Goal: Task Accomplishment & Management: Manage account settings

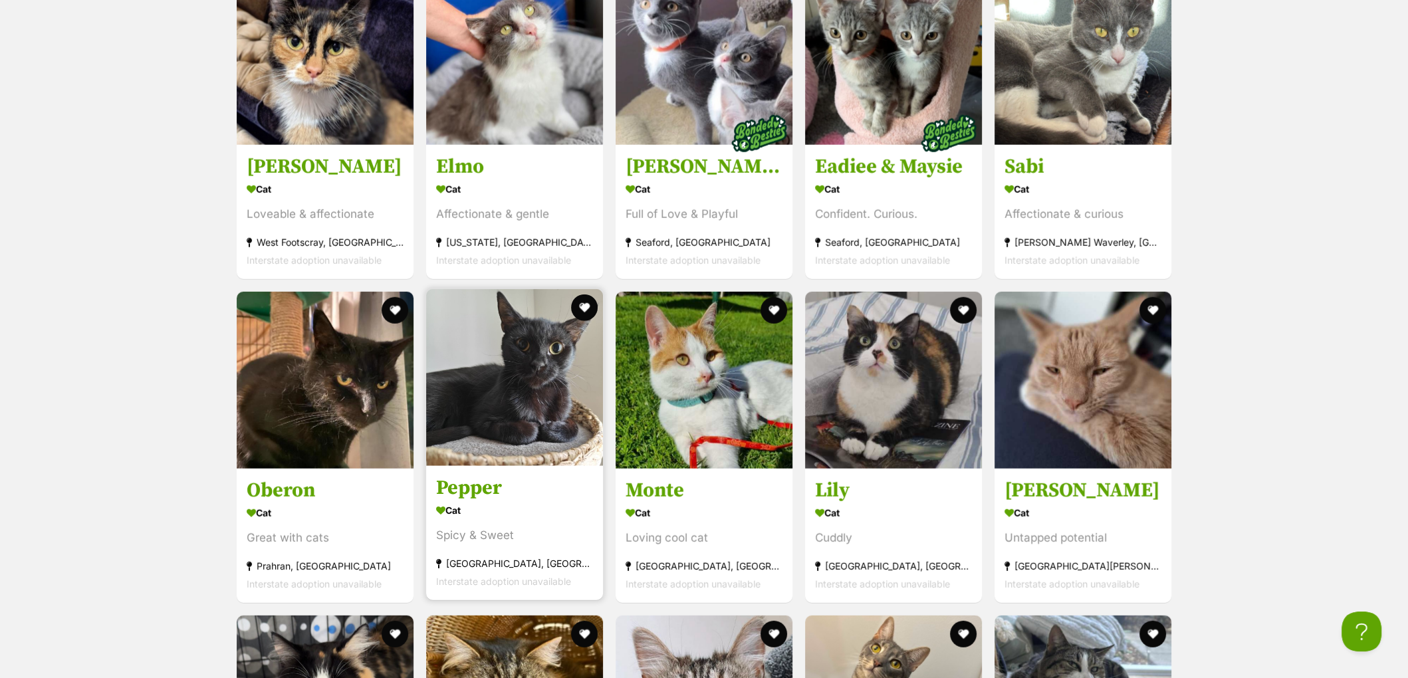
scroll to position [4113, 0]
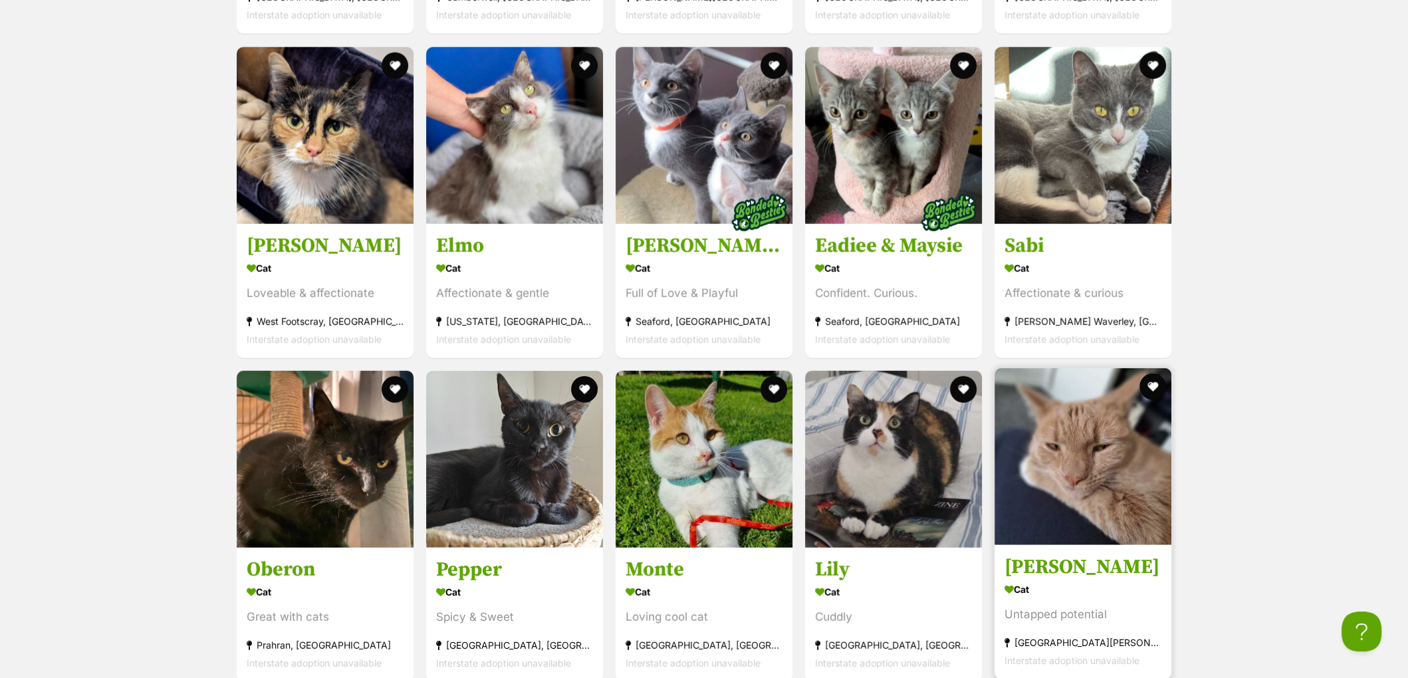
click at [1047, 570] on h3 "[PERSON_NAME]" at bounding box center [1082, 566] width 157 height 25
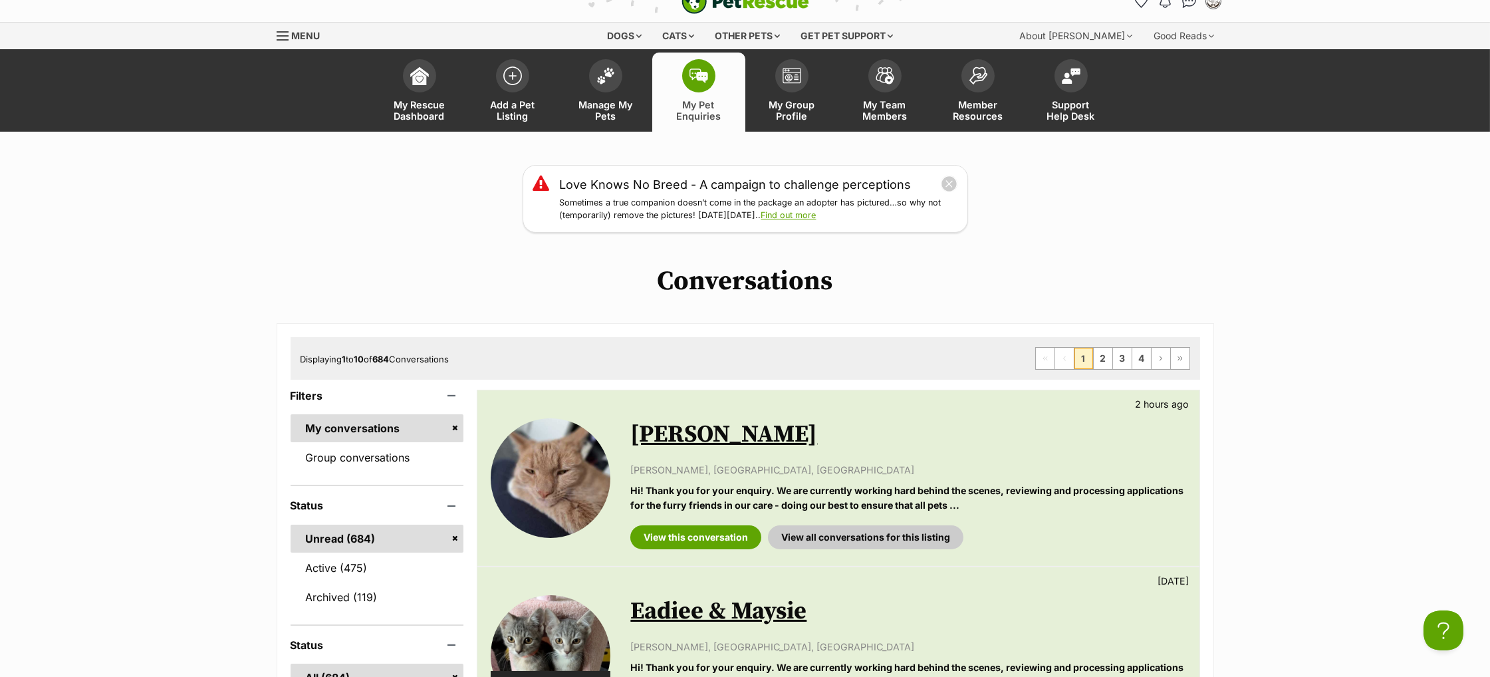
scroll to position [22, 0]
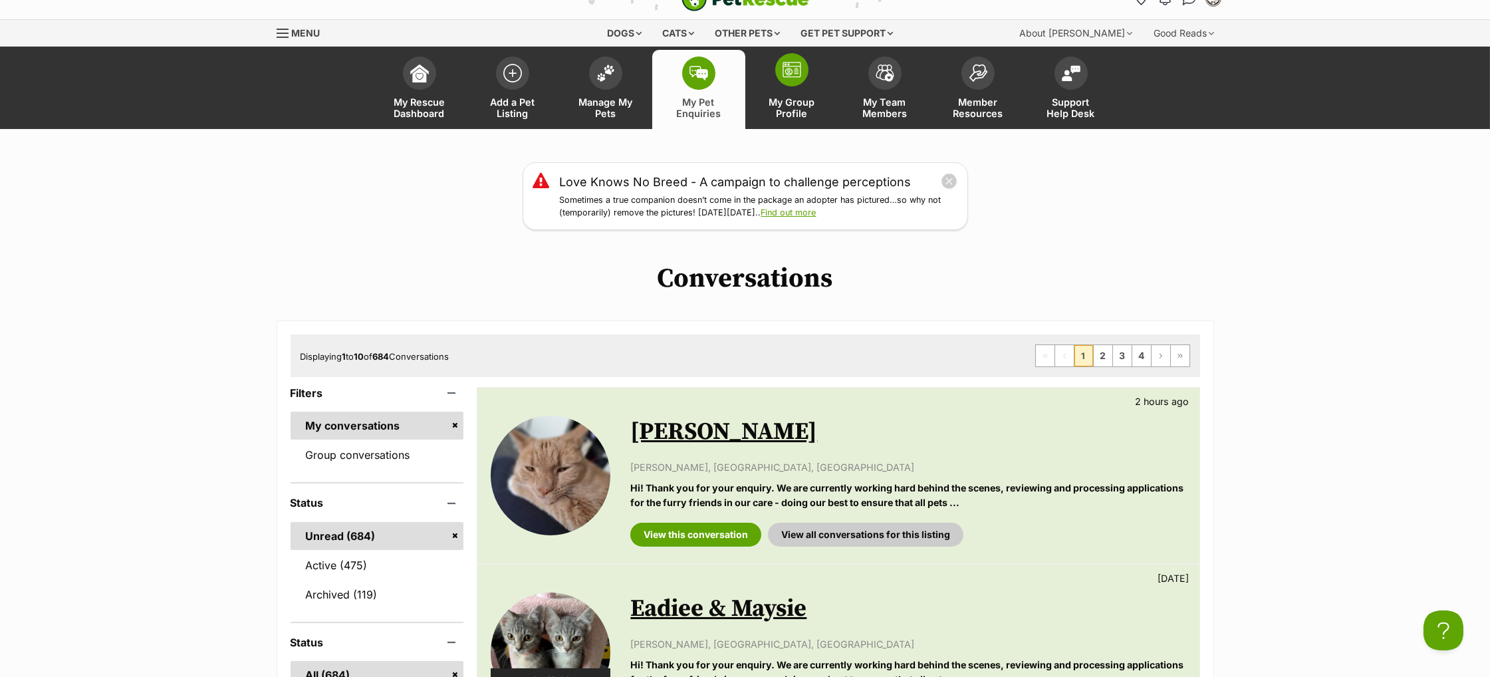
click at [788, 79] on span at bounding box center [791, 69] width 33 height 33
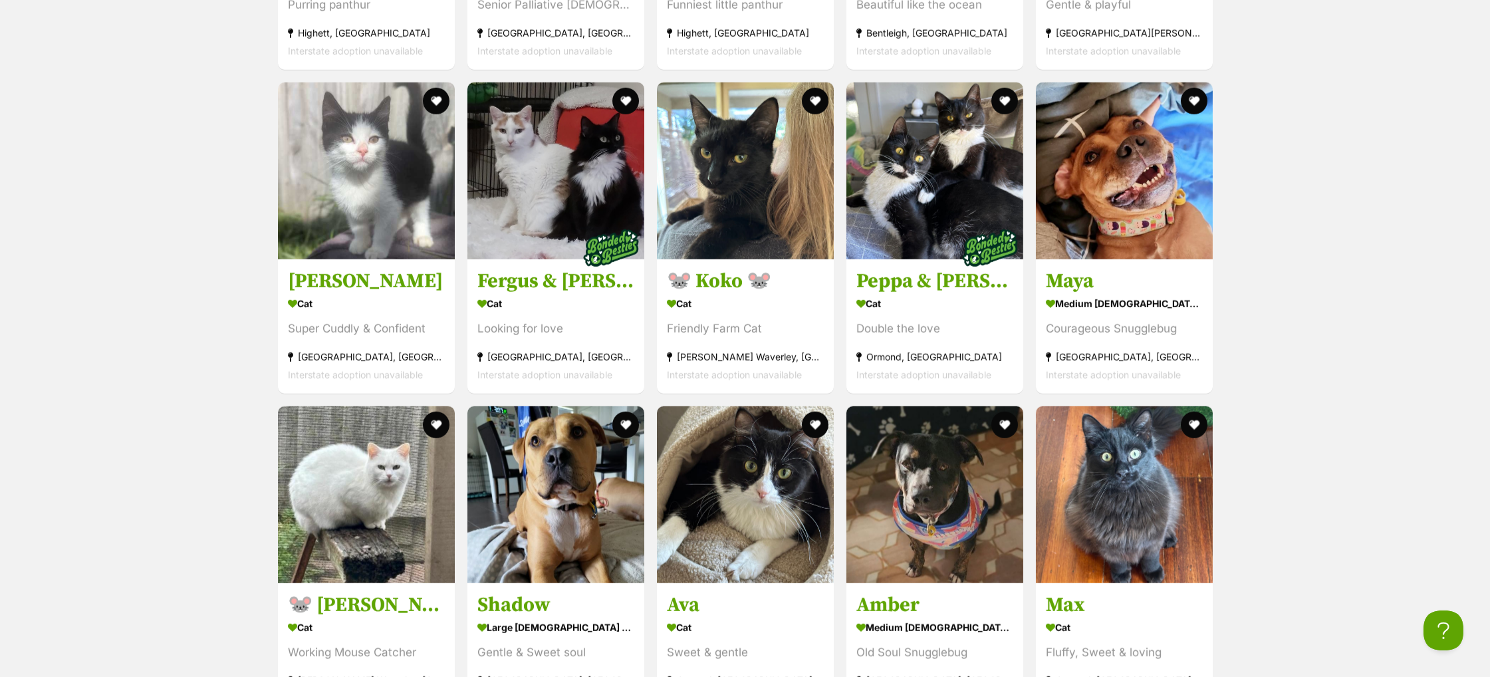
scroll to position [2987, 0]
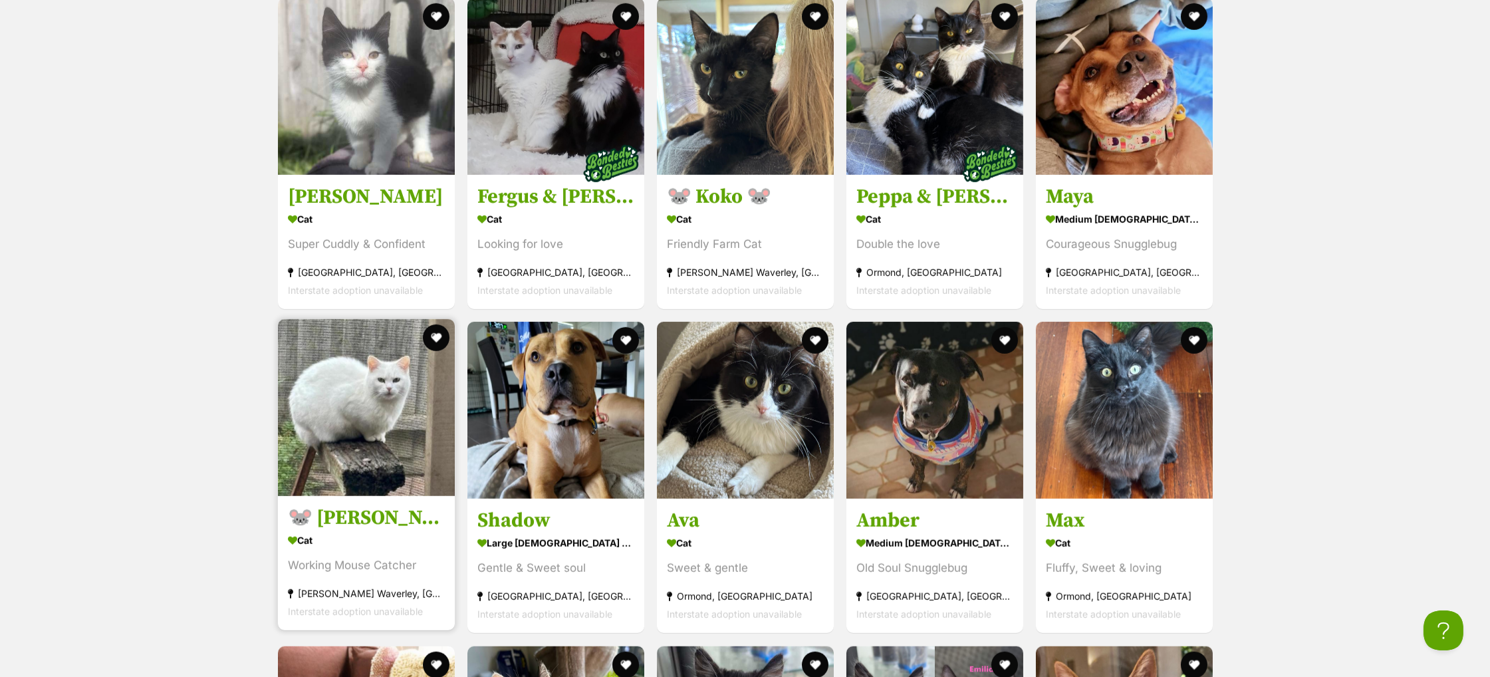
click at [348, 531] on h3 "🐭 Francesca 🐭" at bounding box center [366, 518] width 157 height 25
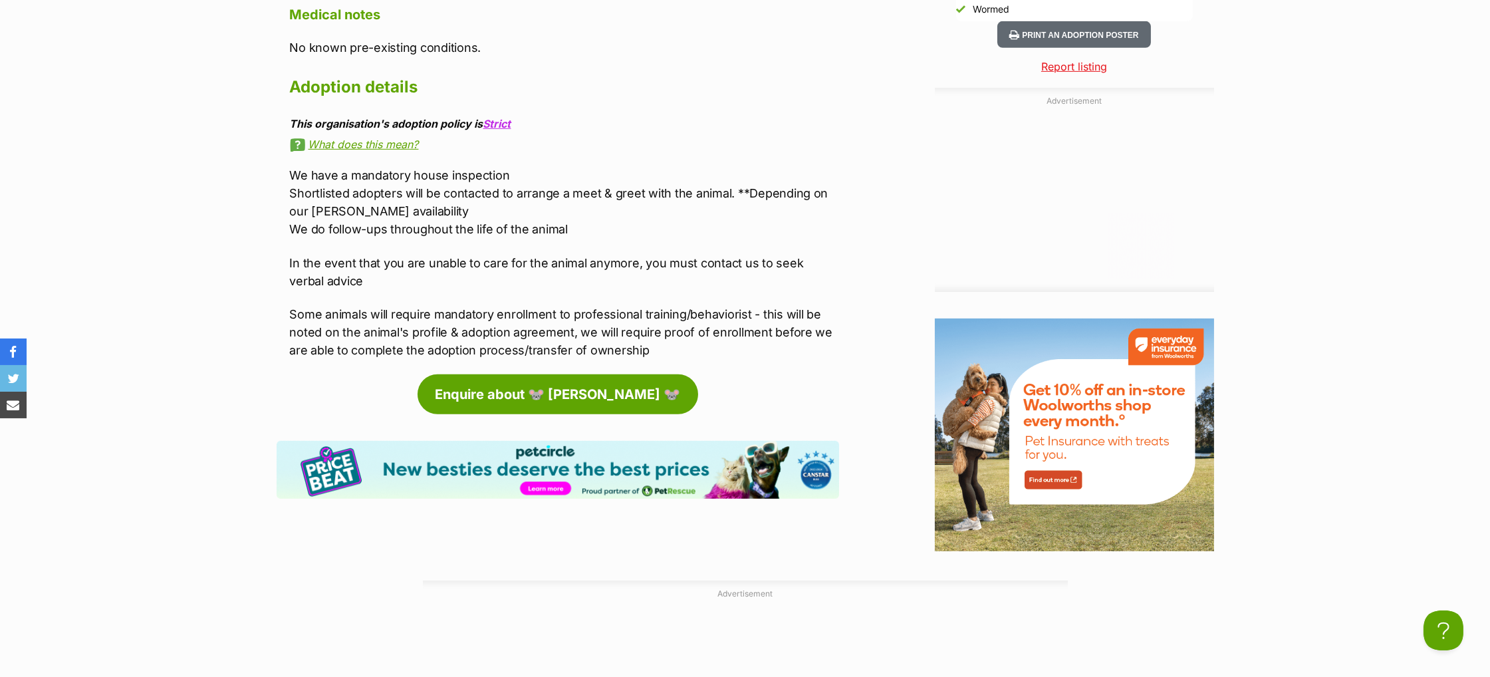
scroll to position [1632, 0]
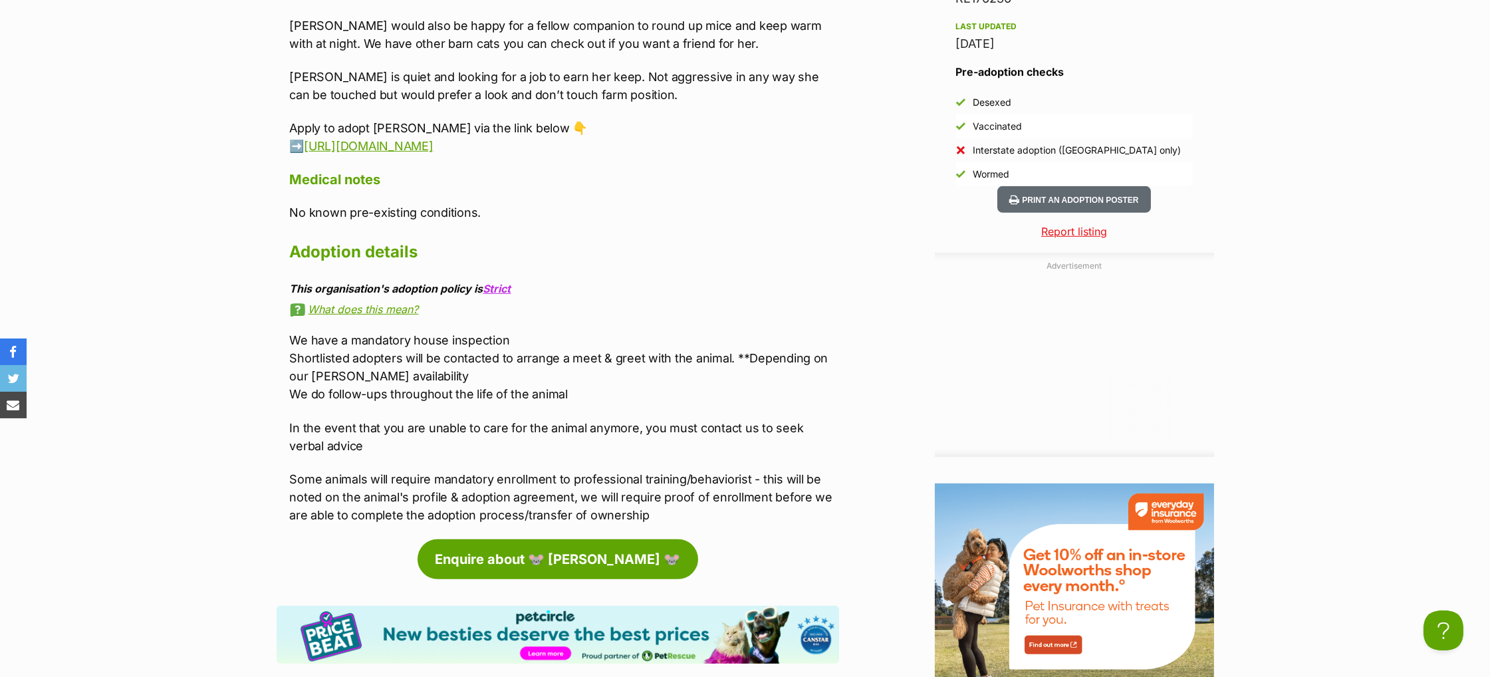
click at [300, 148] on p "Apply to adopt Francesca via the link below 👇 ➡️ https://zfrmz.com.au/8lV6kTX7S…" at bounding box center [564, 137] width 549 height 36
click at [600, 154] on p "Apply to adopt Francesca via the link below 👇 ➡️ https://zfrmz.com.au/8lV6kTX7S…" at bounding box center [564, 137] width 549 height 36
drag, startPoint x: 575, startPoint y: 158, endPoint x: 318, endPoint y: 154, distance: 257.3
click at [318, 154] on p "Apply to adopt Francesca via the link below 👇 ➡️ https://zfrmz.com.au/8lV6kTX7S…" at bounding box center [564, 137] width 549 height 36
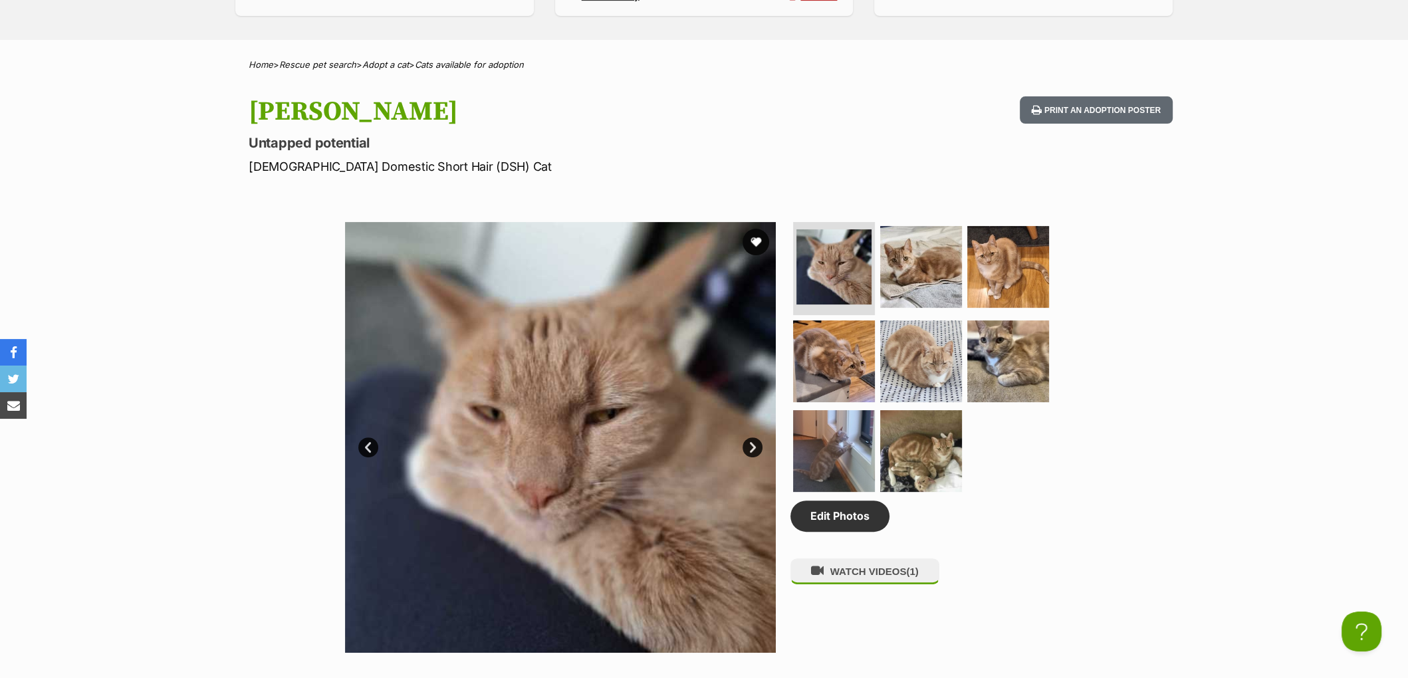
scroll to position [212, 0]
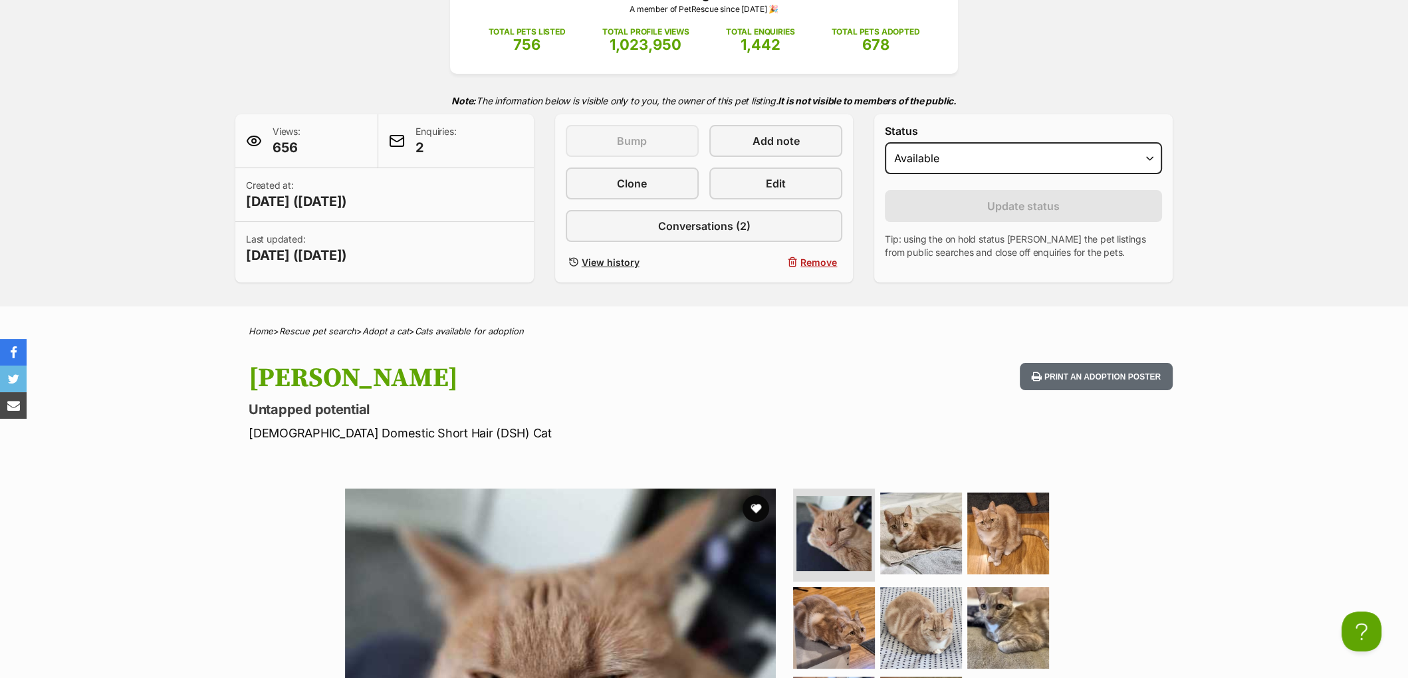
click at [901, 207] on form "Status Draft - not available as listing has enquires Available On hold Adopted …" at bounding box center [1023, 192] width 277 height 134
click at [913, 174] on select "Draft - not available as listing has enquires Available On hold Adopted" at bounding box center [1023, 158] width 277 height 32
select select "on_hold"
click at [885, 169] on select "Draft - not available as listing has enquires Available On hold Adopted" at bounding box center [1023, 158] width 277 height 32
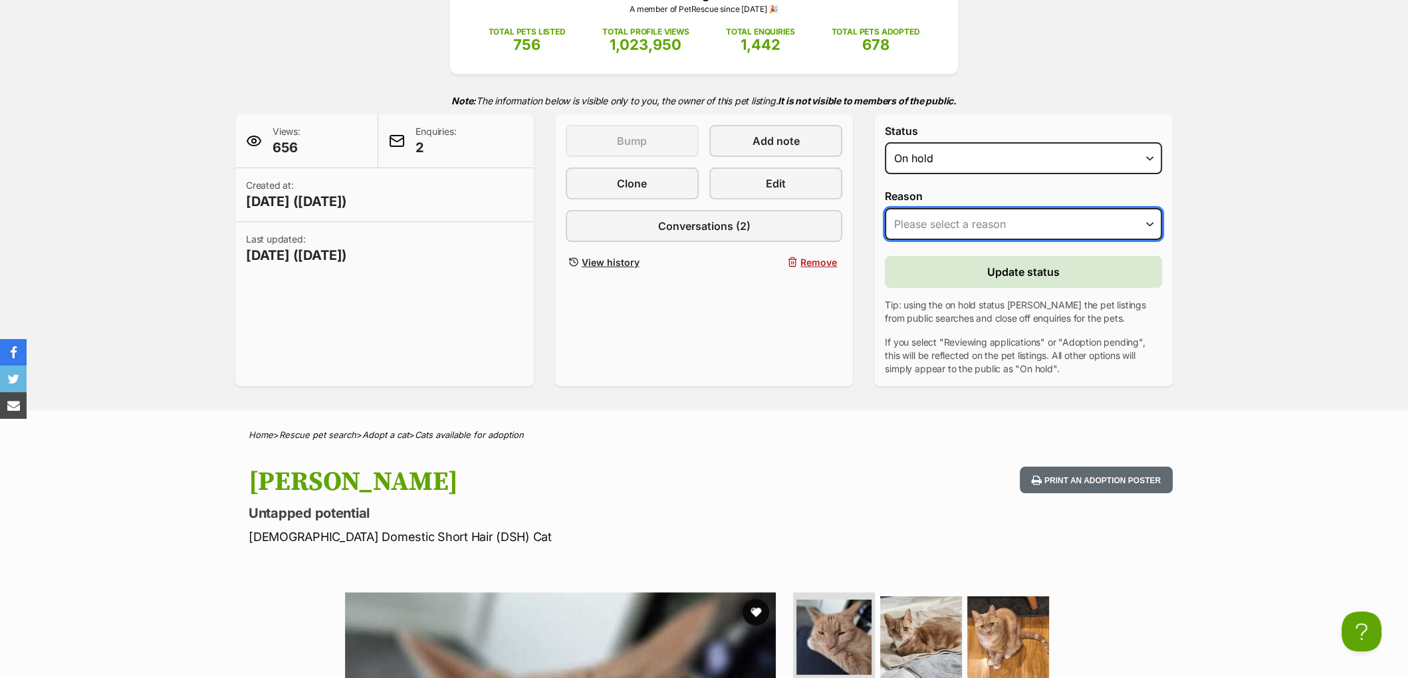
click at [953, 240] on select "Please select a reason Medical reasons Reviewing applications Adoption pending …" at bounding box center [1023, 224] width 277 height 32
select select "reviewing_applications"
click at [885, 234] on select "Please select a reason Medical reasons Reviewing applications Adoption pending …" at bounding box center [1023, 224] width 277 height 32
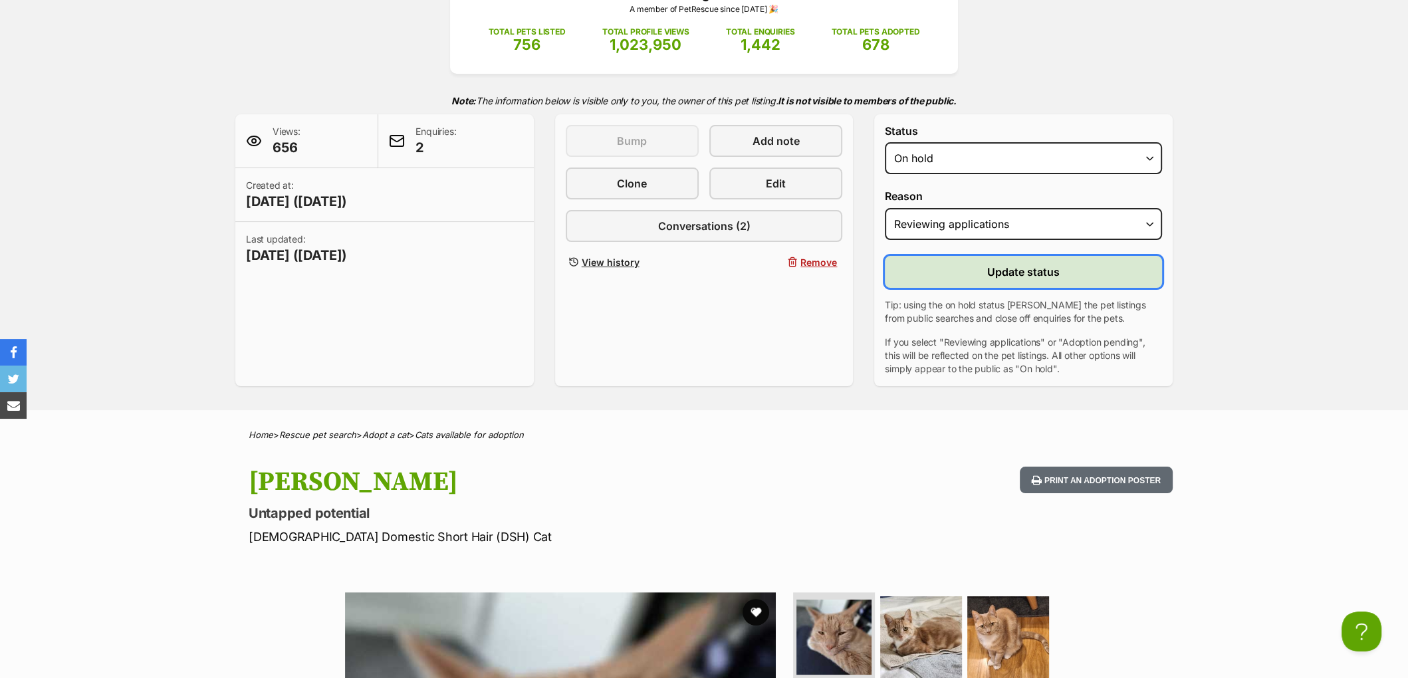
click at [1025, 280] on span "Update status" at bounding box center [1023, 272] width 72 height 16
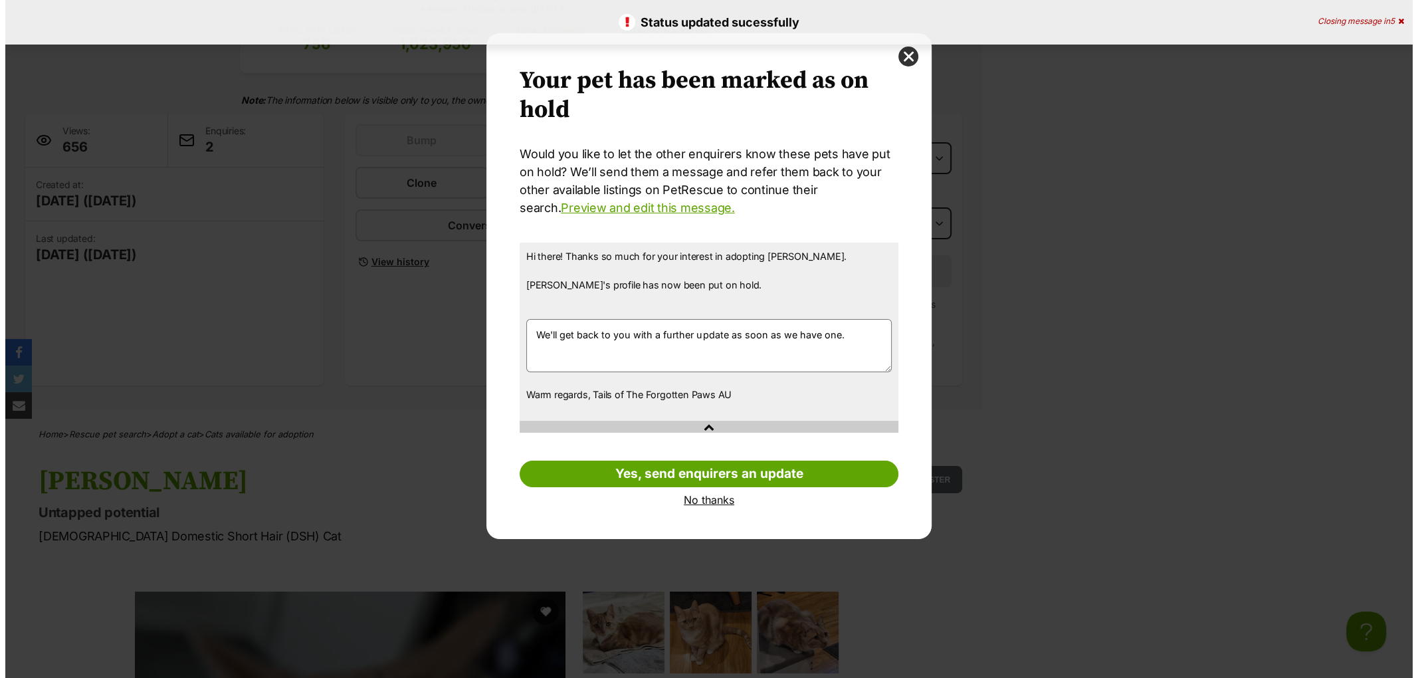
scroll to position [0, 0]
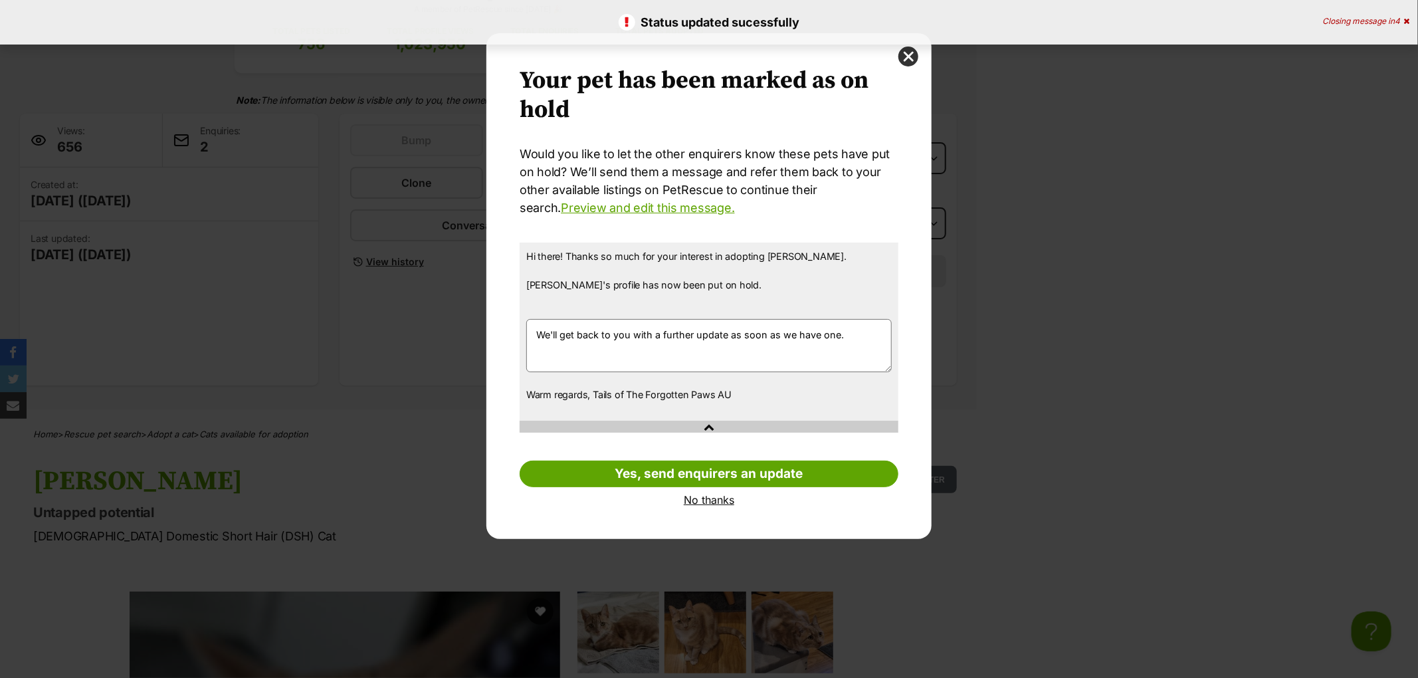
click at [716, 502] on link "No thanks" at bounding box center [709, 500] width 379 height 12
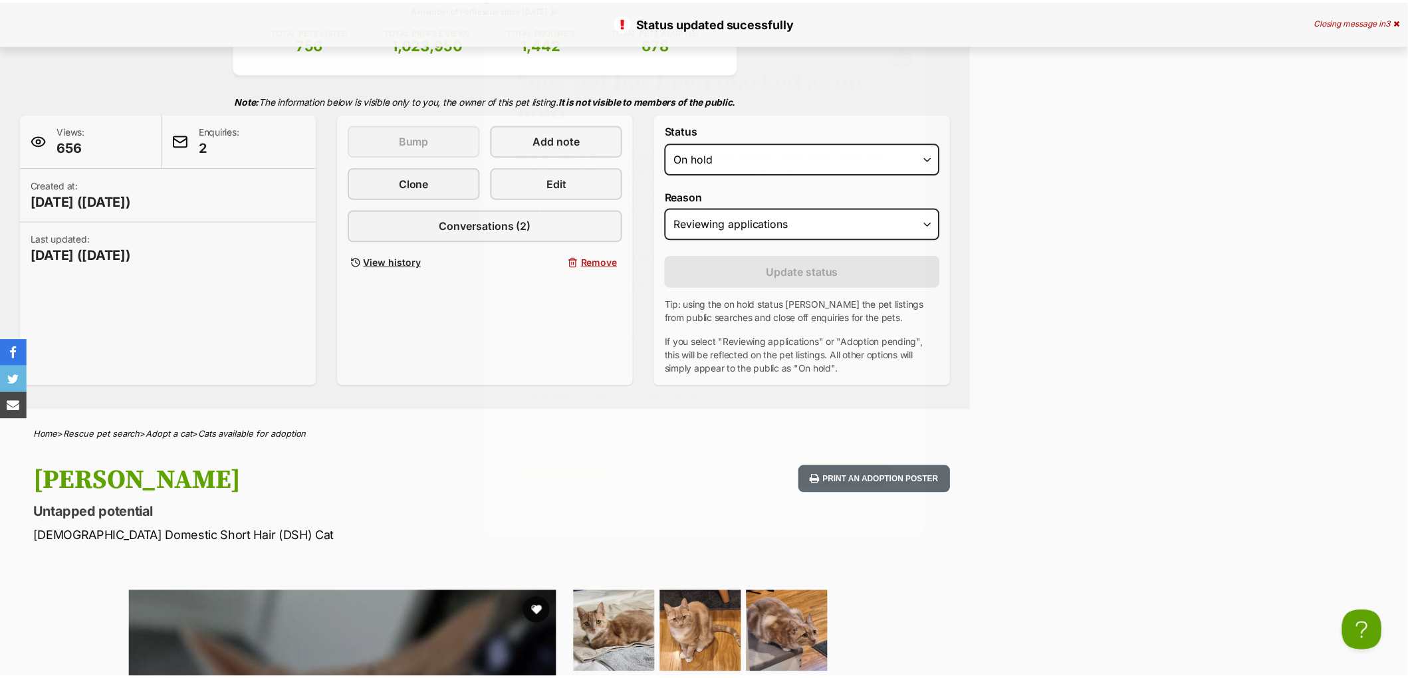
scroll to position [211, 0]
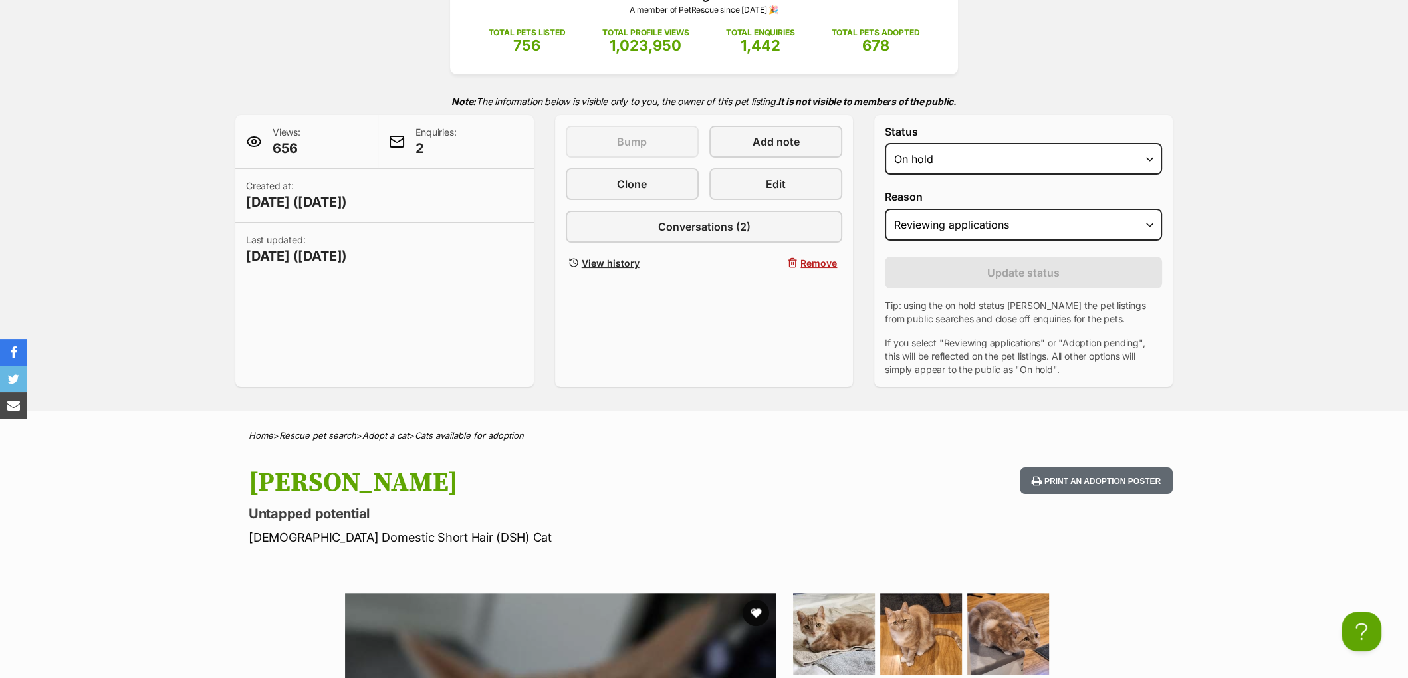
click at [729, 386] on div "This listing can be bumped in about 4 hours Bump Add note Clone Edit Conversati…" at bounding box center [704, 251] width 298 height 272
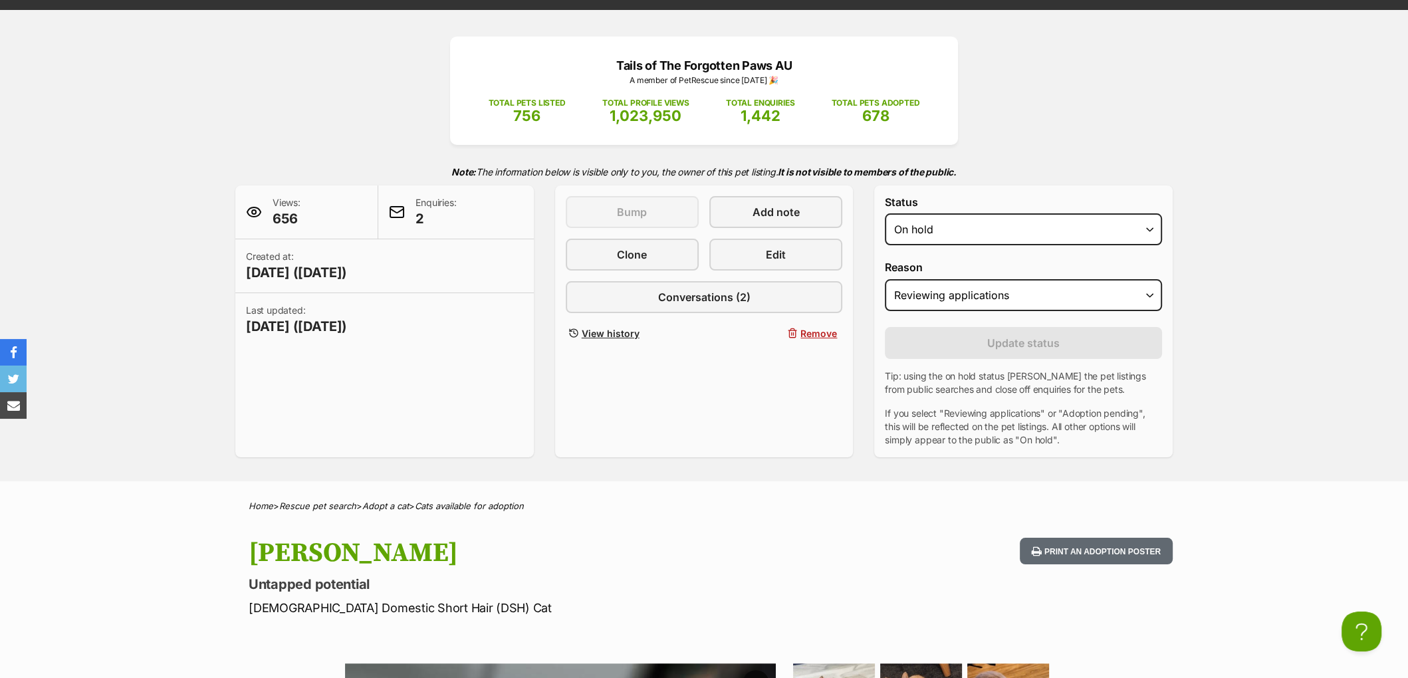
scroll to position [0, 0]
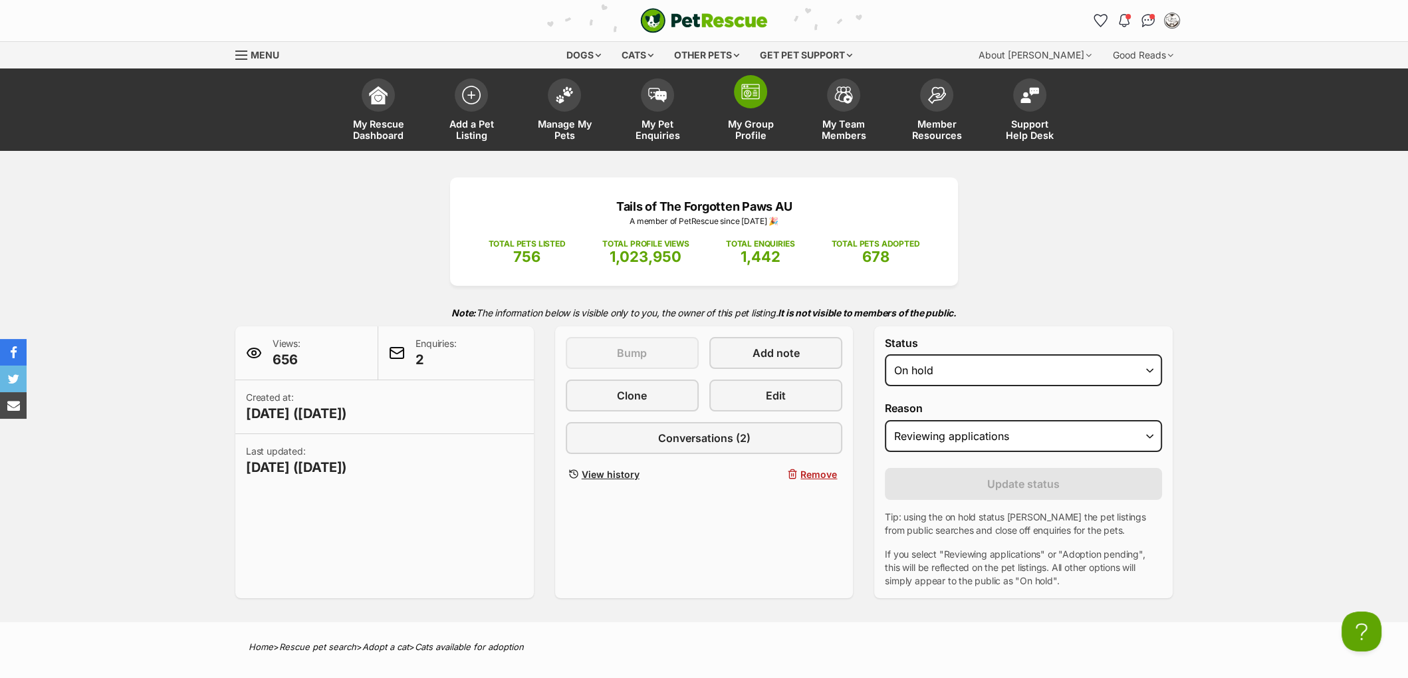
click at [752, 102] on span at bounding box center [750, 91] width 33 height 33
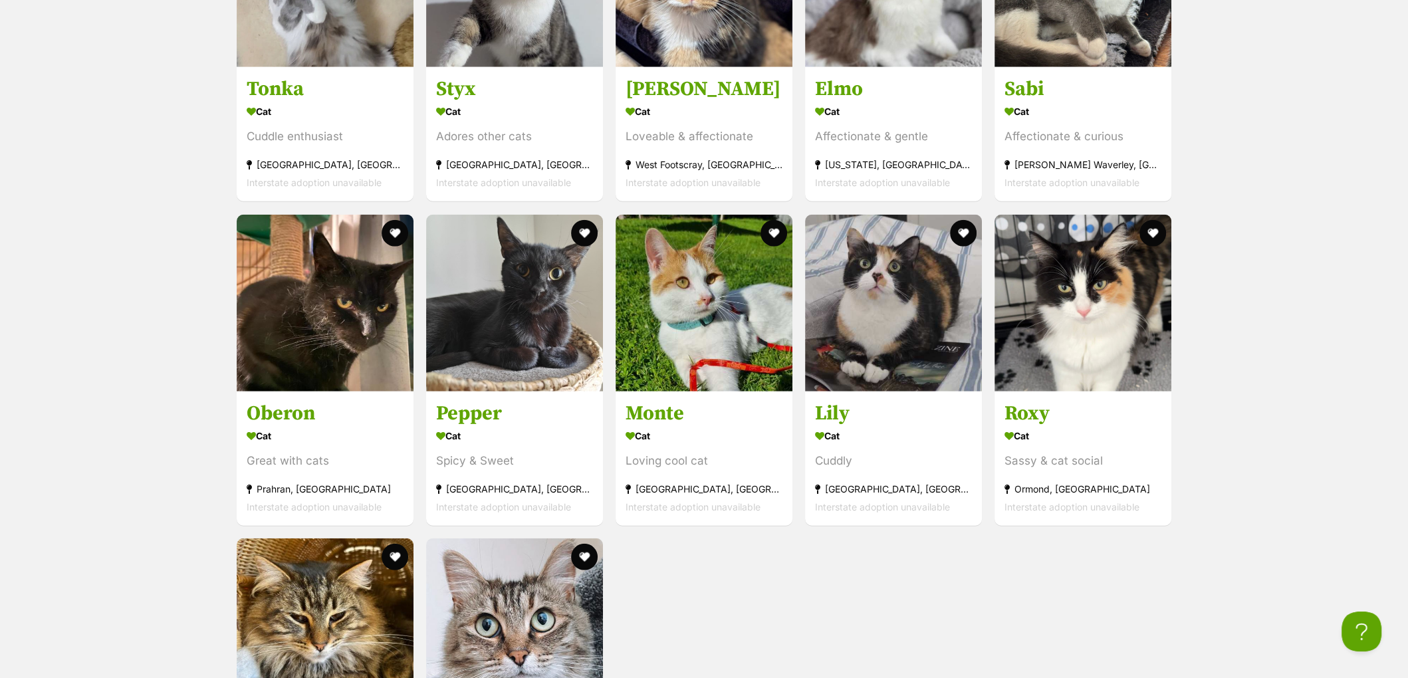
scroll to position [4547, 0]
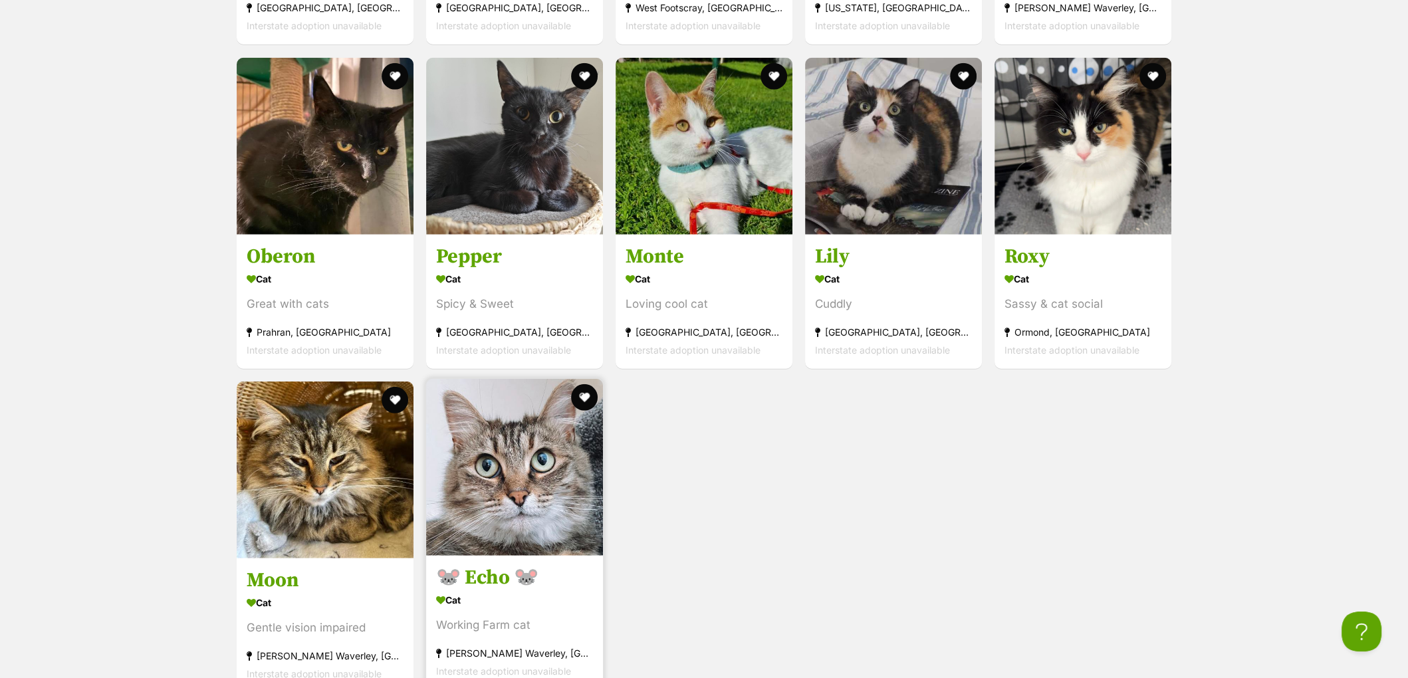
click at [492, 588] on h3 "🐭 Echo 🐭" at bounding box center [514, 578] width 157 height 25
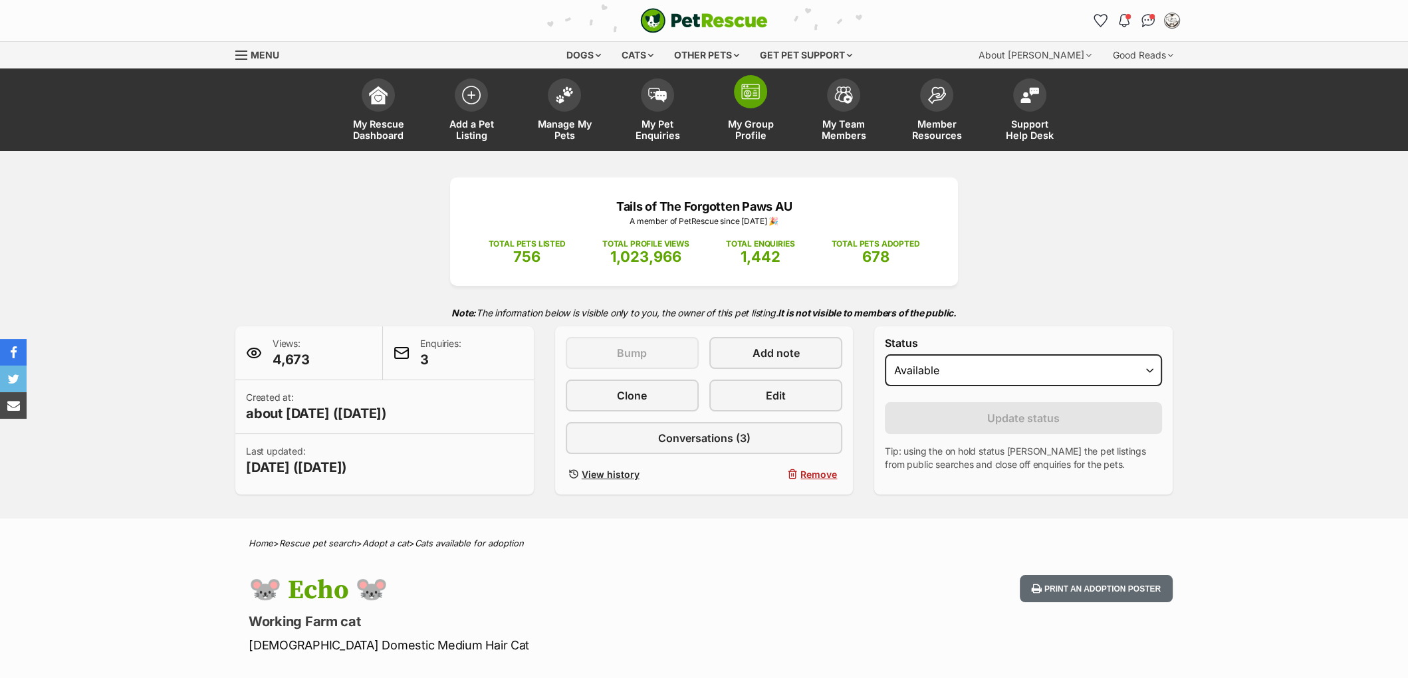
click at [736, 97] on span at bounding box center [750, 91] width 33 height 33
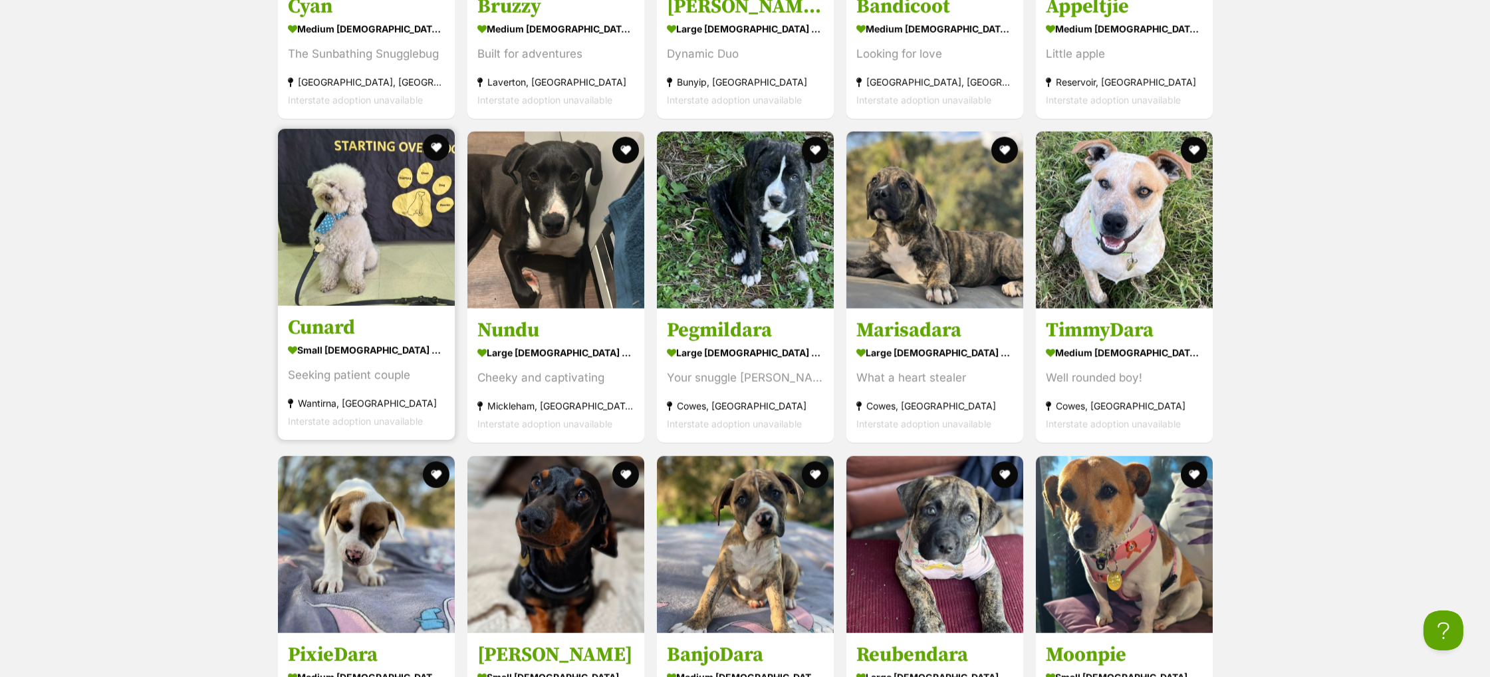
scroll to position [4102, 0]
click at [348, 316] on h3 "Cunard" at bounding box center [366, 328] width 157 height 25
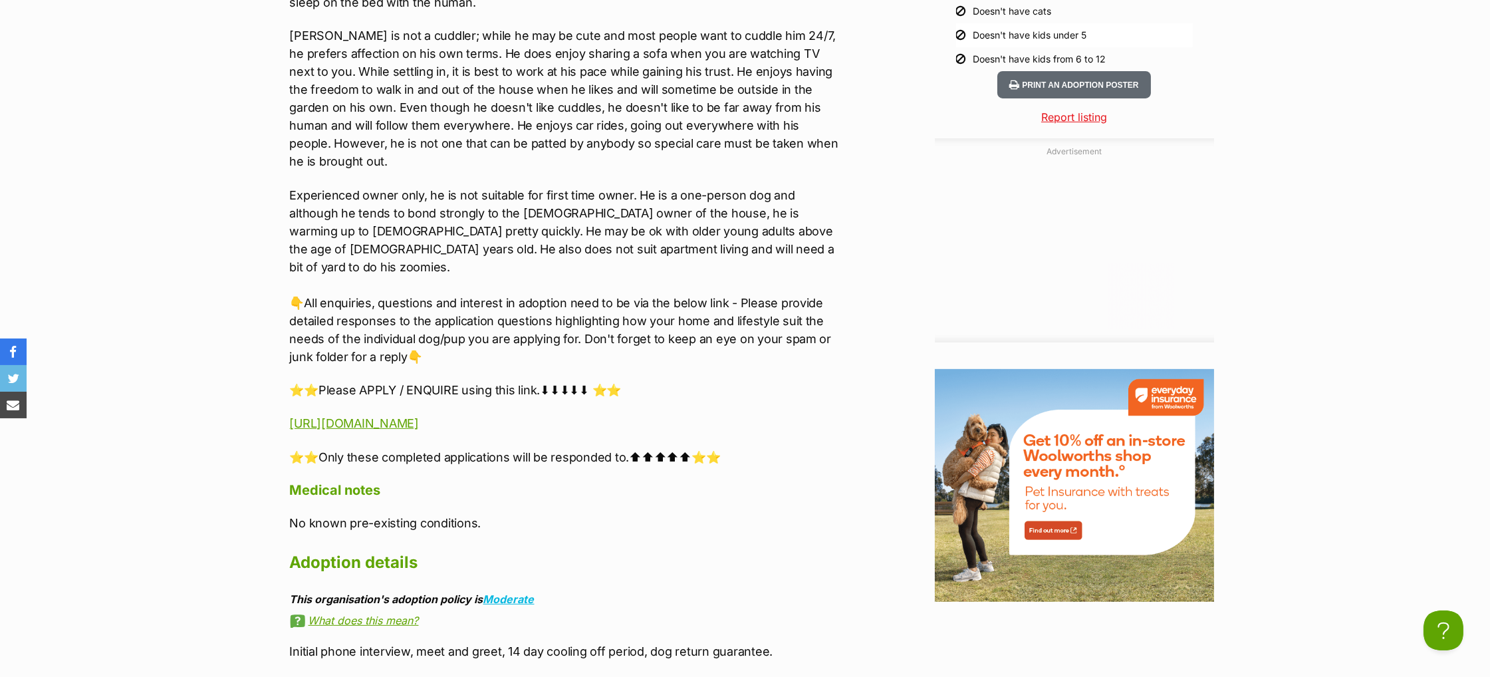
scroll to position [1429, 0]
drag, startPoint x: 554, startPoint y: 350, endPoint x: 632, endPoint y: 350, distance: 77.8
click at [632, 380] on p "⭐⭐Please APPLY / ENQUIRE using this link.⬇⬇⬇⬇⬇ ⭐⭐" at bounding box center [564, 389] width 549 height 18
click at [810, 380] on p "⭐⭐Please APPLY / ENQUIRE using this link.⬇⬇⬇⬇⬇ ⭐⭐" at bounding box center [564, 389] width 549 height 18
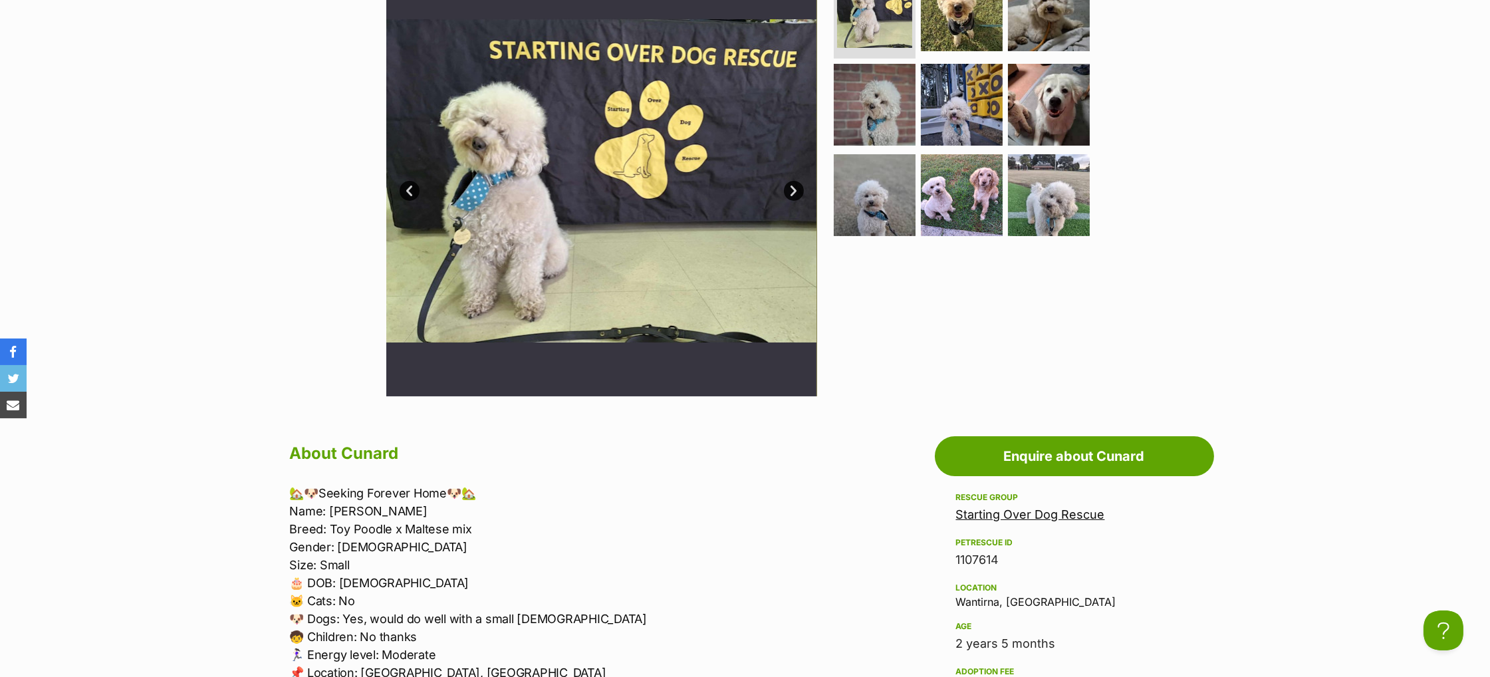
scroll to position [369, 0]
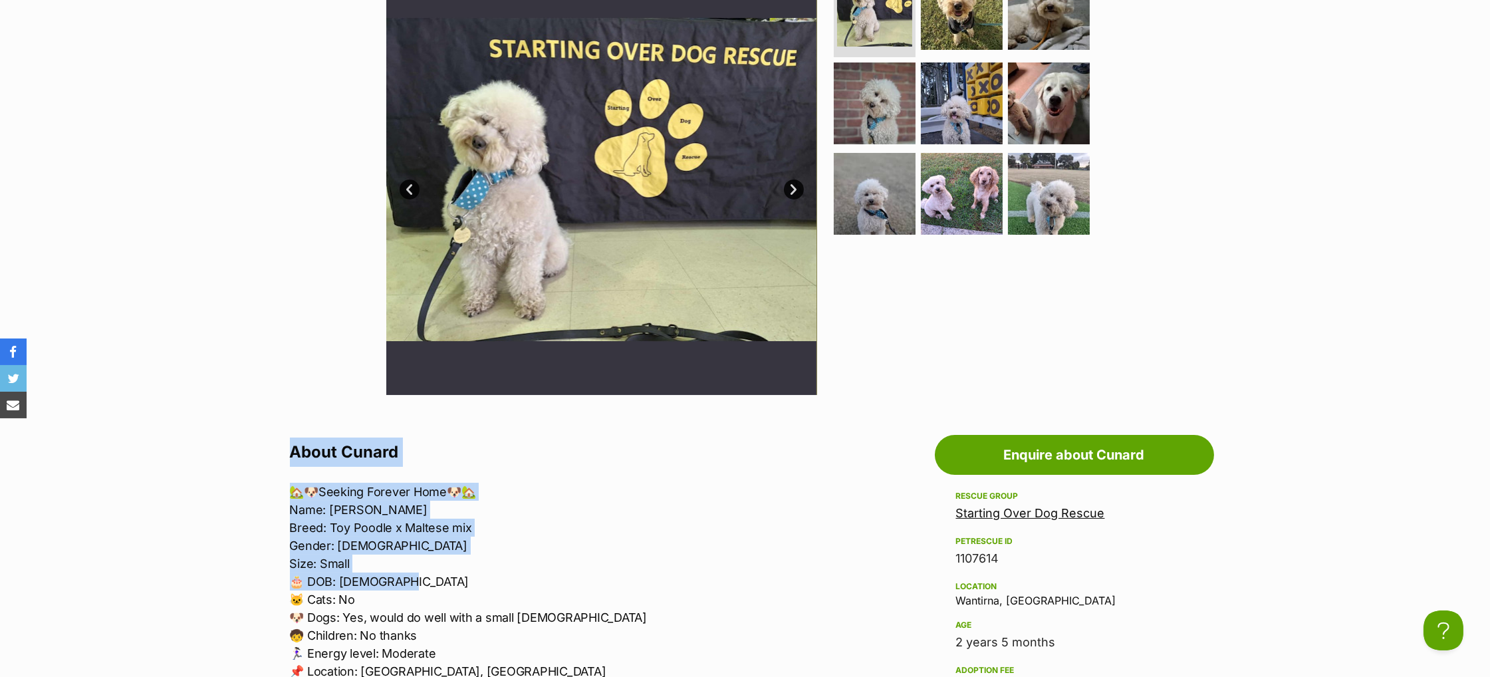
drag, startPoint x: 285, startPoint y: 457, endPoint x: 476, endPoint y: 590, distance: 232.5
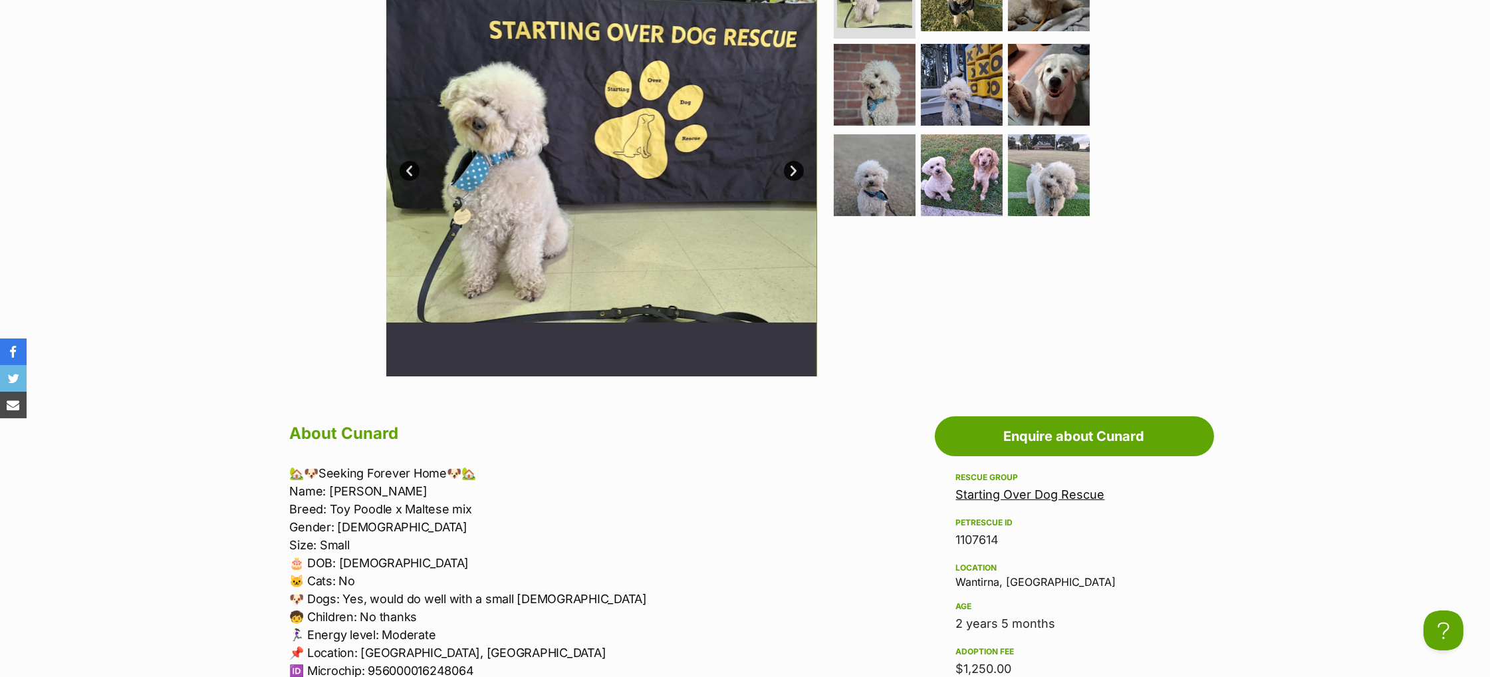
click at [437, 574] on p "🏡🐶Seeking Forever Home🐶🏡 Name: Cunard Breed: Toy Poodle x Maltese mix Gender: M…" at bounding box center [564, 580] width 549 height 233
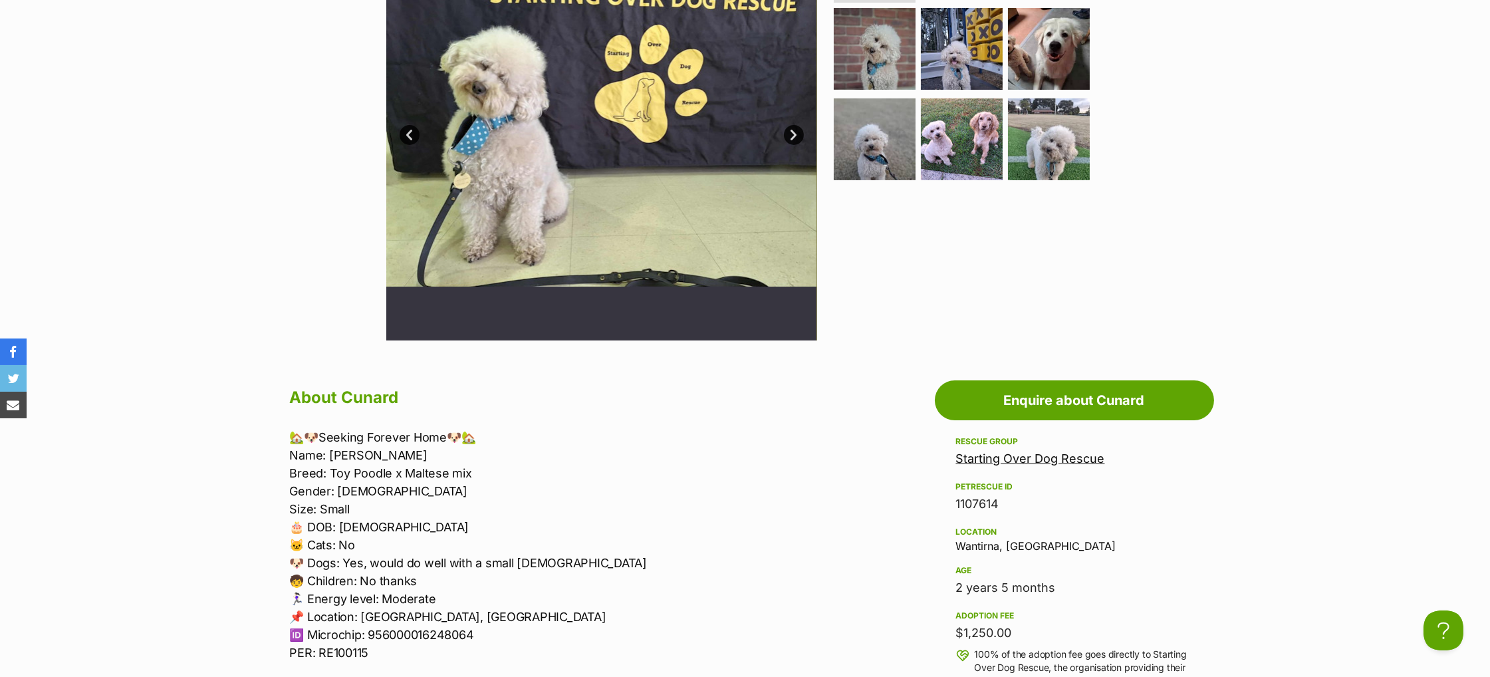
scroll to position [443, 0]
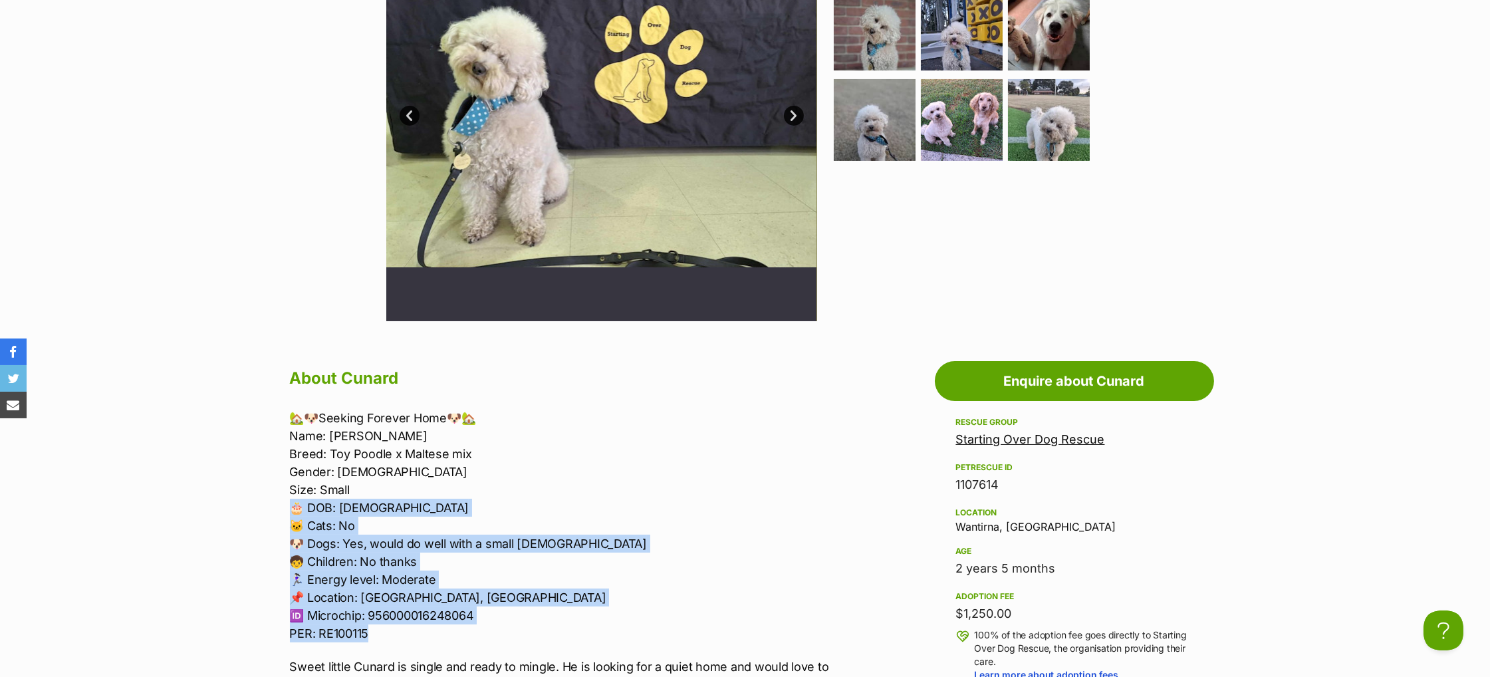
drag, startPoint x: 286, startPoint y: 505, endPoint x: 479, endPoint y: 627, distance: 228.3
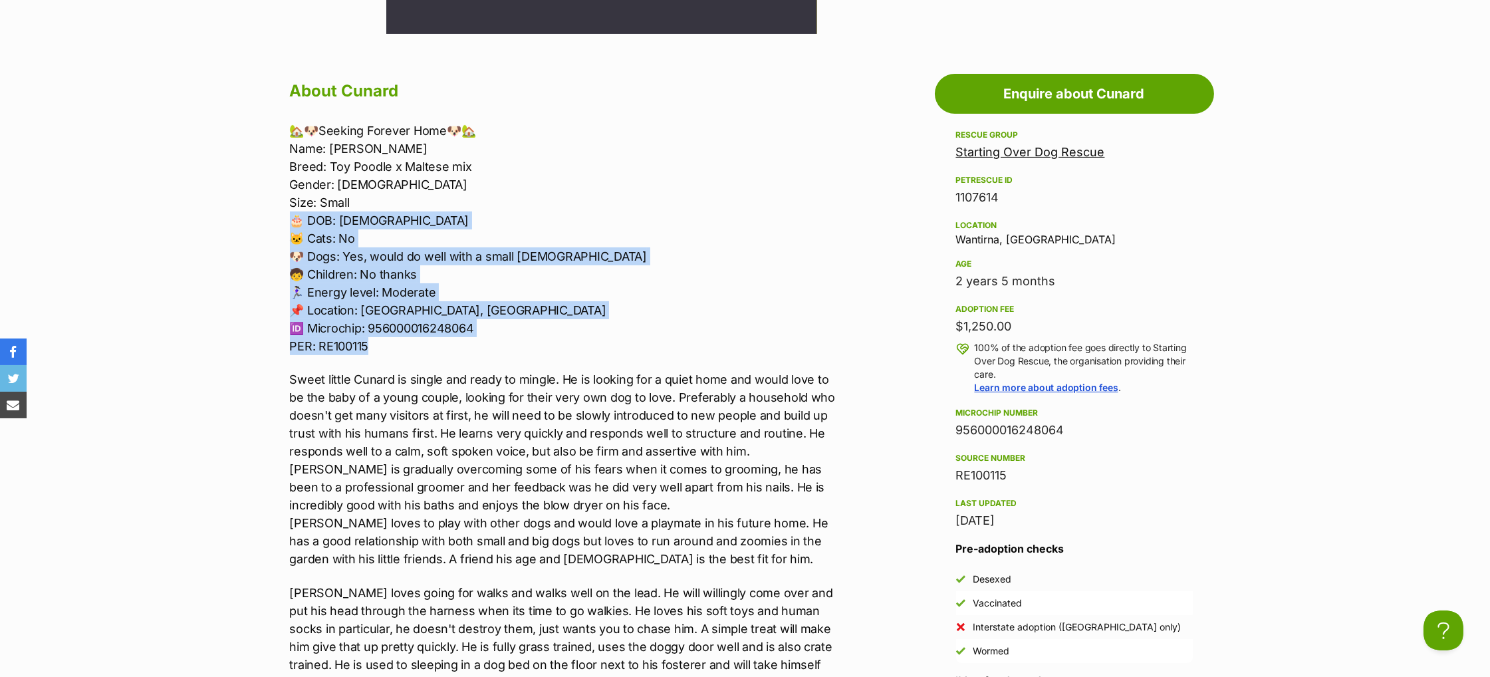
scroll to position [754, 0]
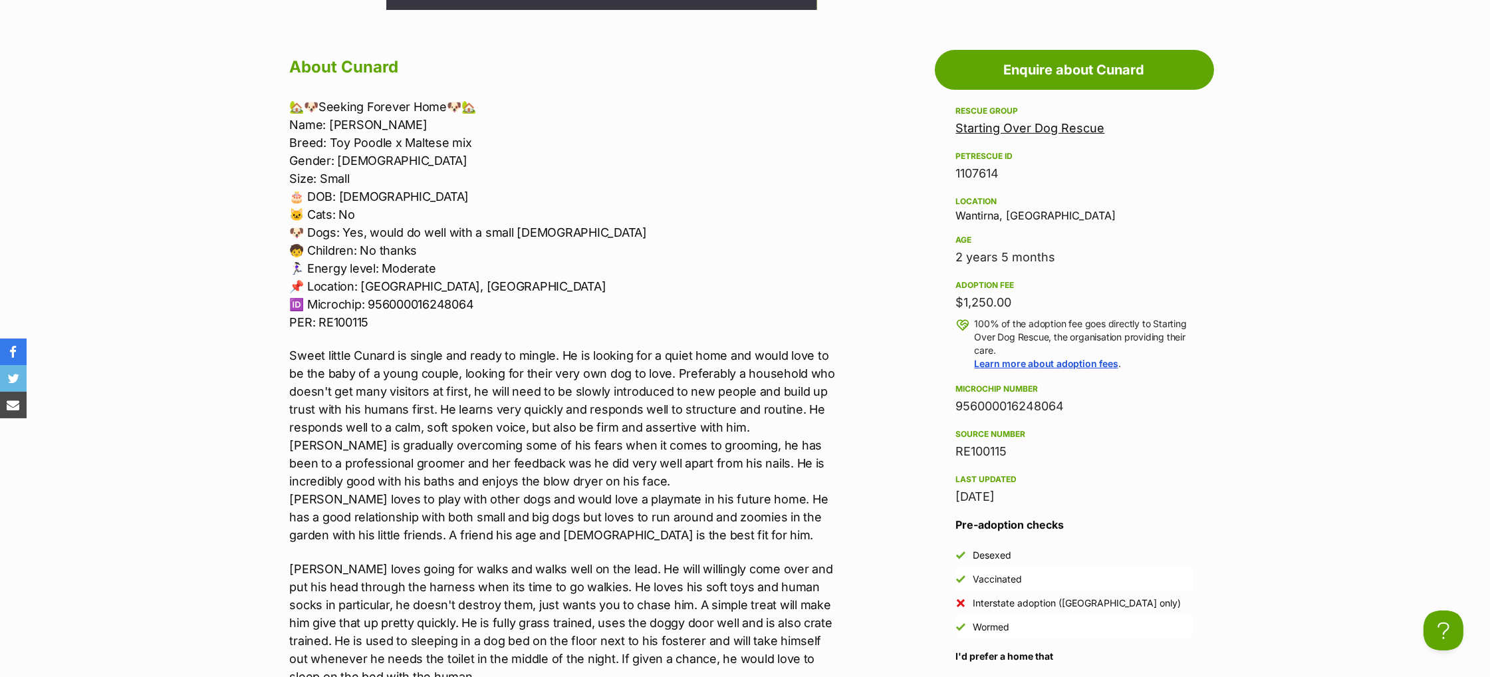
drag, startPoint x: 482, startPoint y: 531, endPoint x: 409, endPoint y: 484, distance: 86.5
click at [474, 519] on p "Sweet little Cunard is single and ready to mingle. He is looking for a quiet ho…" at bounding box center [564, 444] width 549 height 197
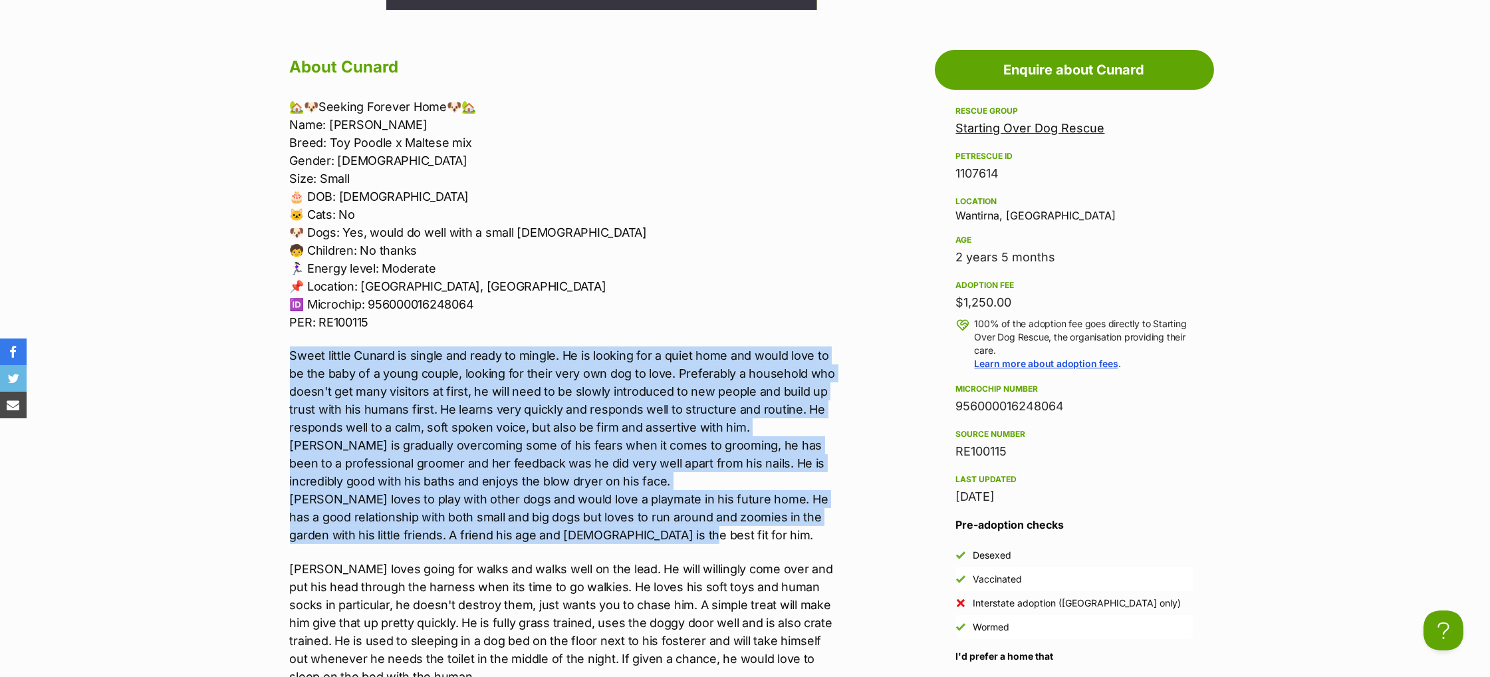
drag, startPoint x: 285, startPoint y: 353, endPoint x: 679, endPoint y: 539, distance: 435.9
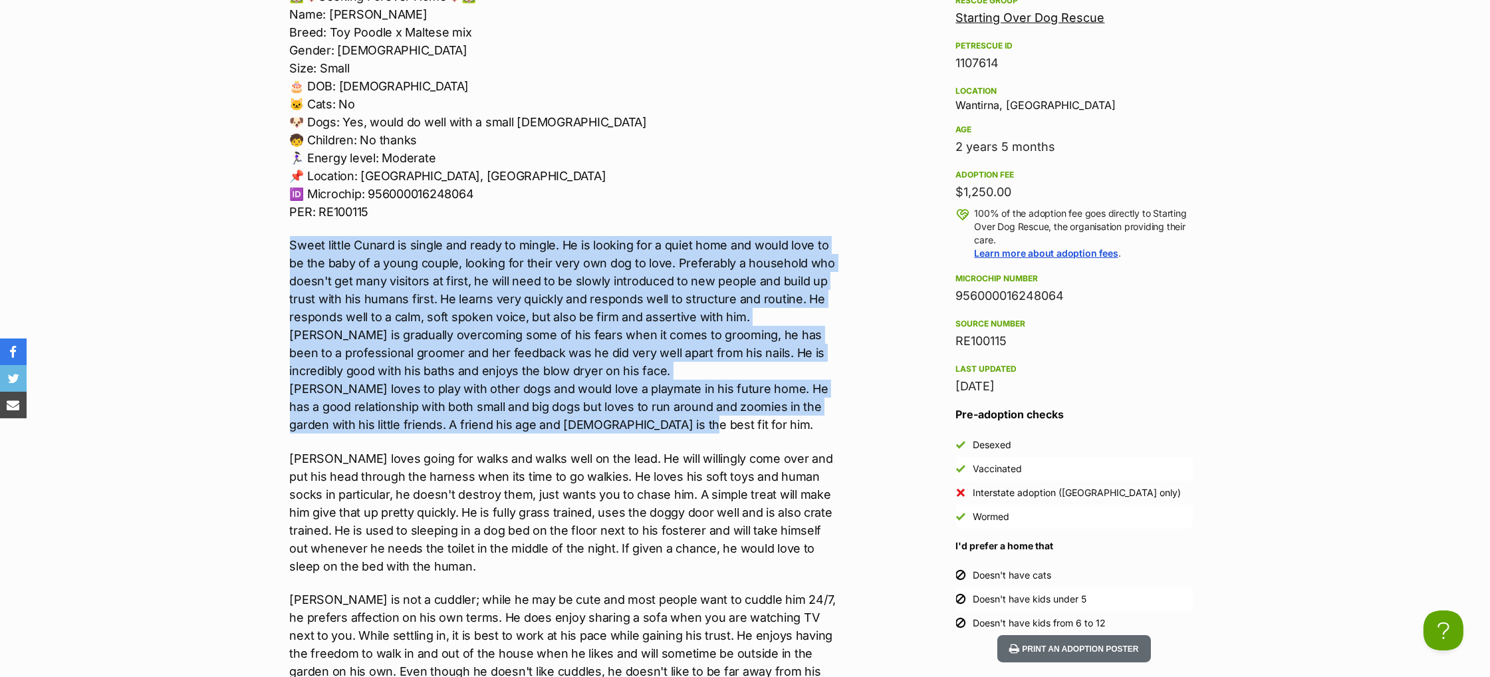
scroll to position [865, 0]
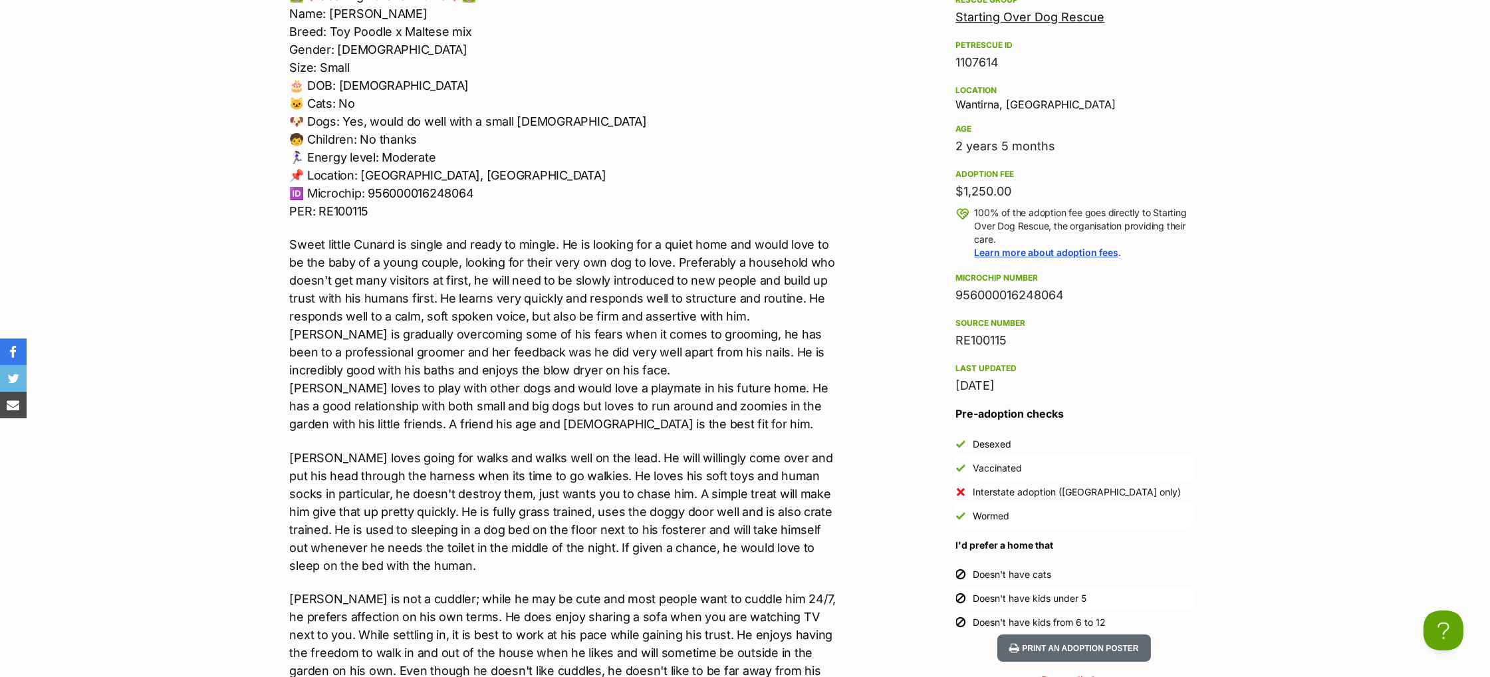
click at [463, 514] on p "Cunard loves going for walks and walks well on the lead. He will willingly come…" at bounding box center [564, 512] width 549 height 126
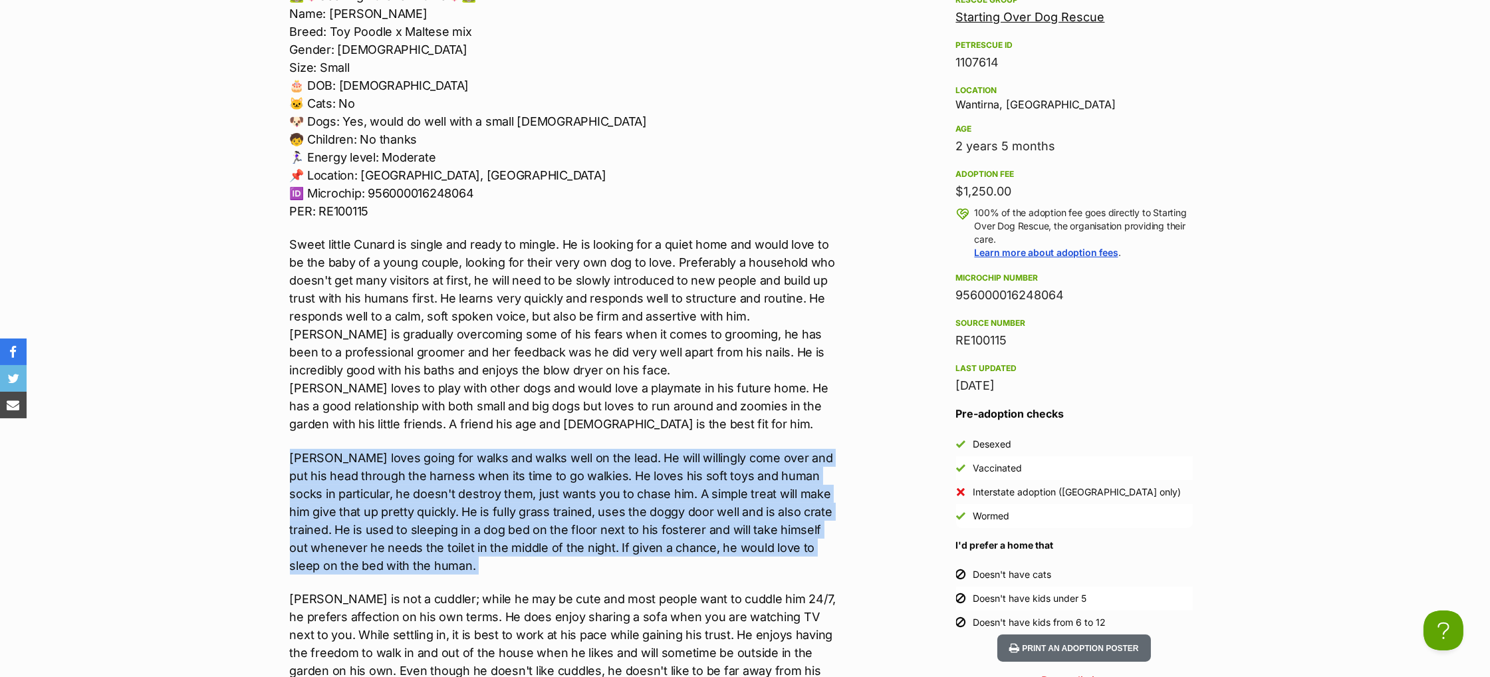
drag, startPoint x: 281, startPoint y: 456, endPoint x: 325, endPoint y: 588, distance: 138.7
click at [325, 588] on div "About Cunard 🏡🐶Seeking Forever Home🐶🏡 Name: Cunard Breed: Toy Poodle x Maltese …" at bounding box center [558, 658] width 562 height 1433
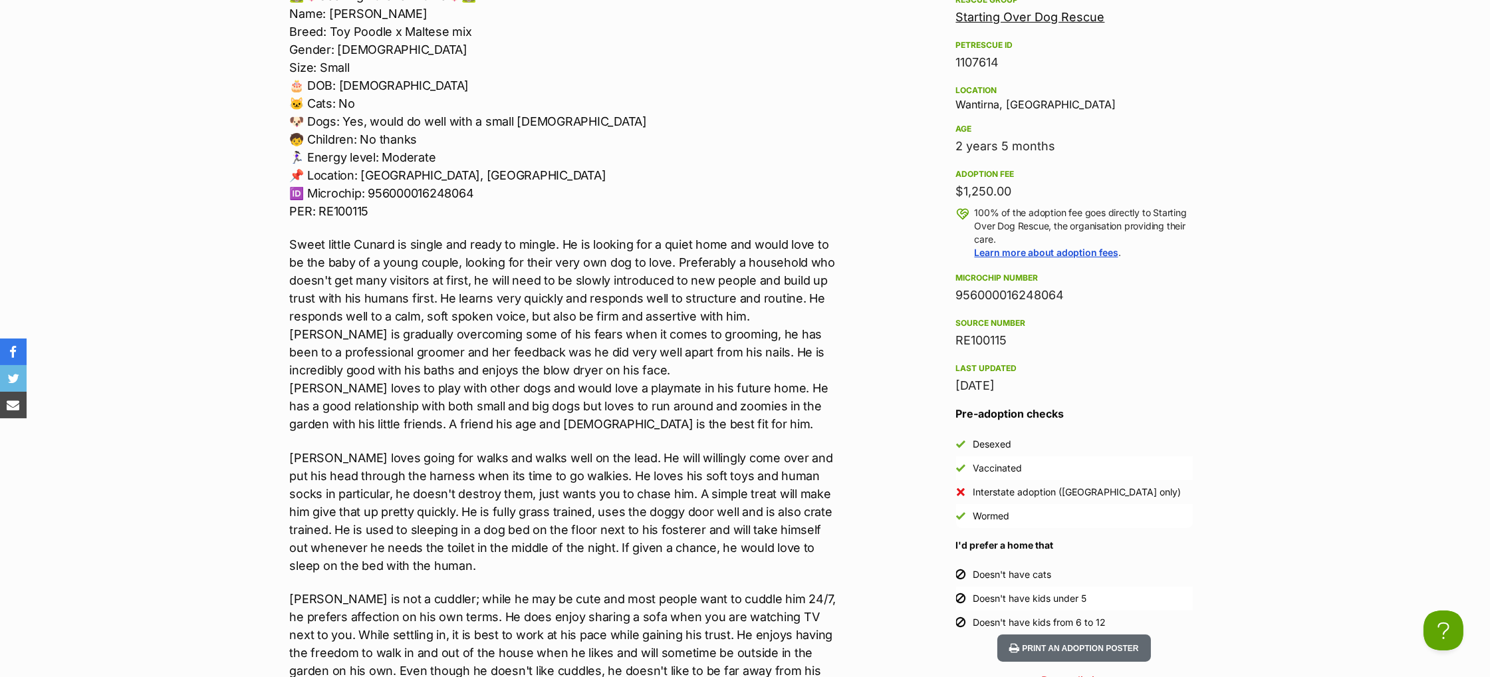
click at [323, 590] on p "Cunard is not a cuddler; while he may be cute and most people want to cuddle hi…" at bounding box center [564, 662] width 549 height 144
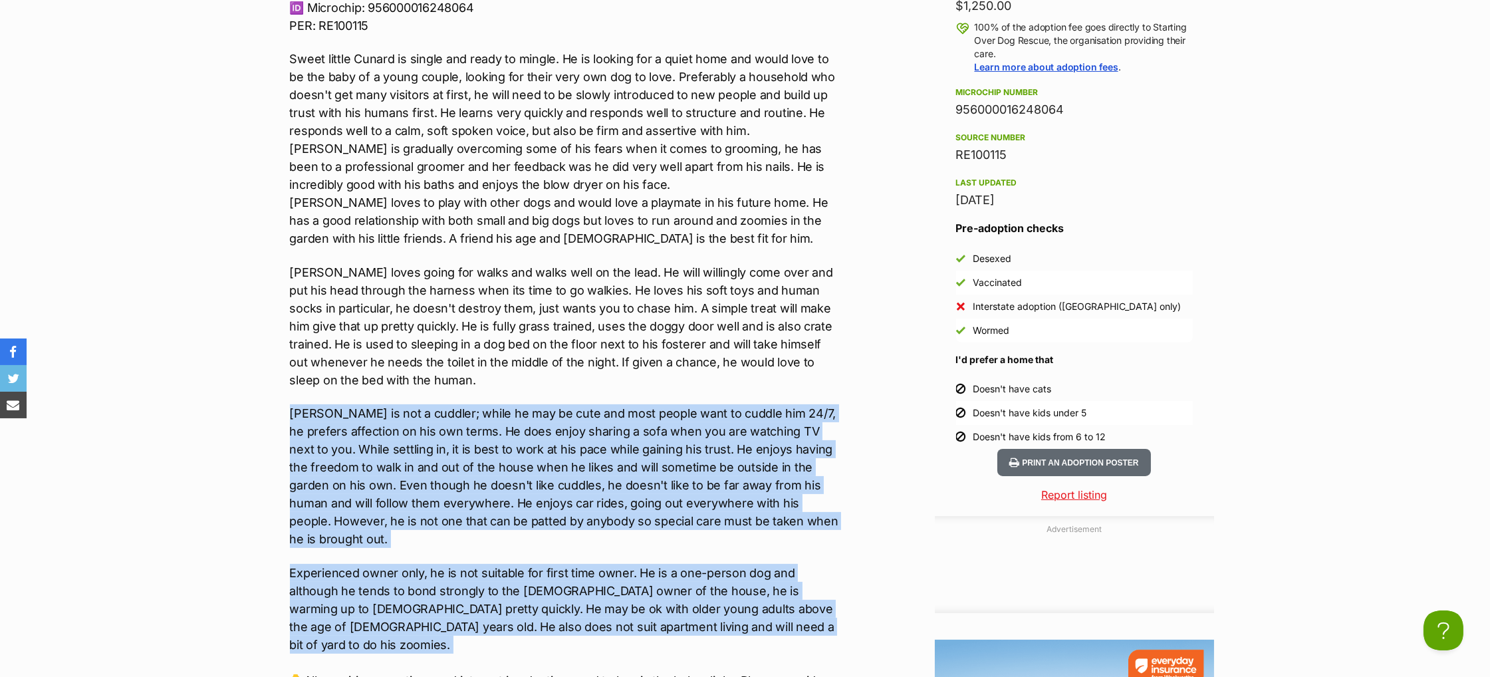
scroll to position [0, 0]
drag, startPoint x: 291, startPoint y: 406, endPoint x: 669, endPoint y: 620, distance: 434.6
click at [669, 620] on div "🏡🐶Seeking Forever Home🐶🏡 Name: Cunard Breed: Toy Poodle x Maltese mix Gender: M…" at bounding box center [564, 322] width 549 height 1042
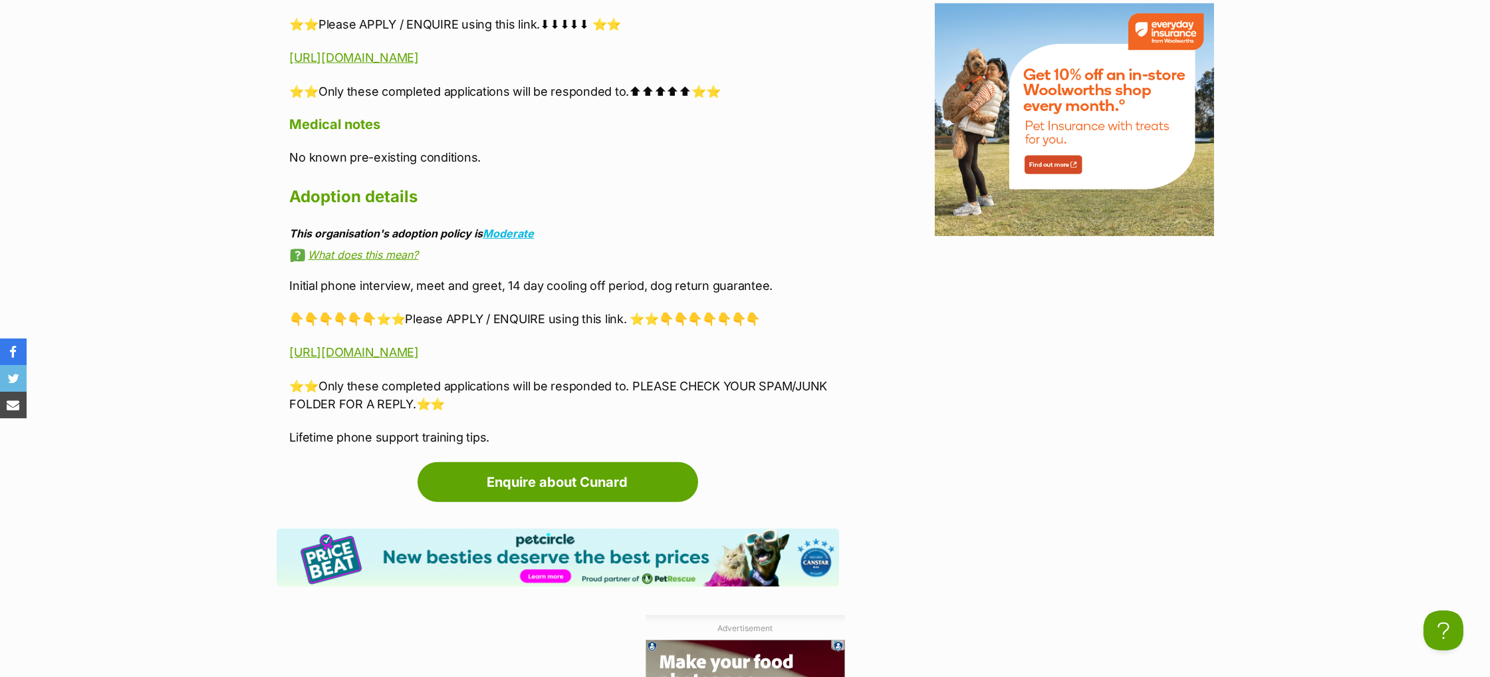
scroll to position [1793, 0]
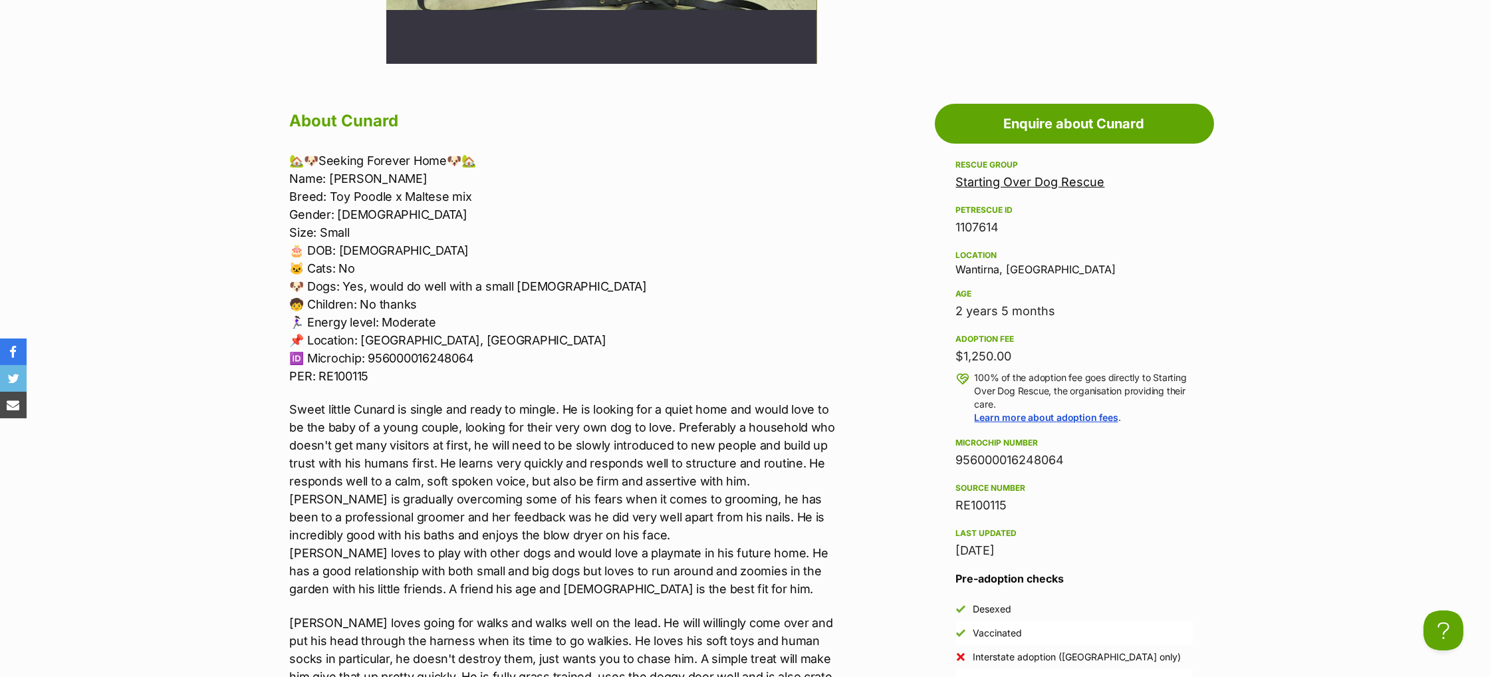
click at [569, 350] on p "🏡🐶Seeking Forever Home🐶🏡 Name: Cunard Breed: Toy Poodle x Maltese mix Gender: M…" at bounding box center [564, 268] width 549 height 233
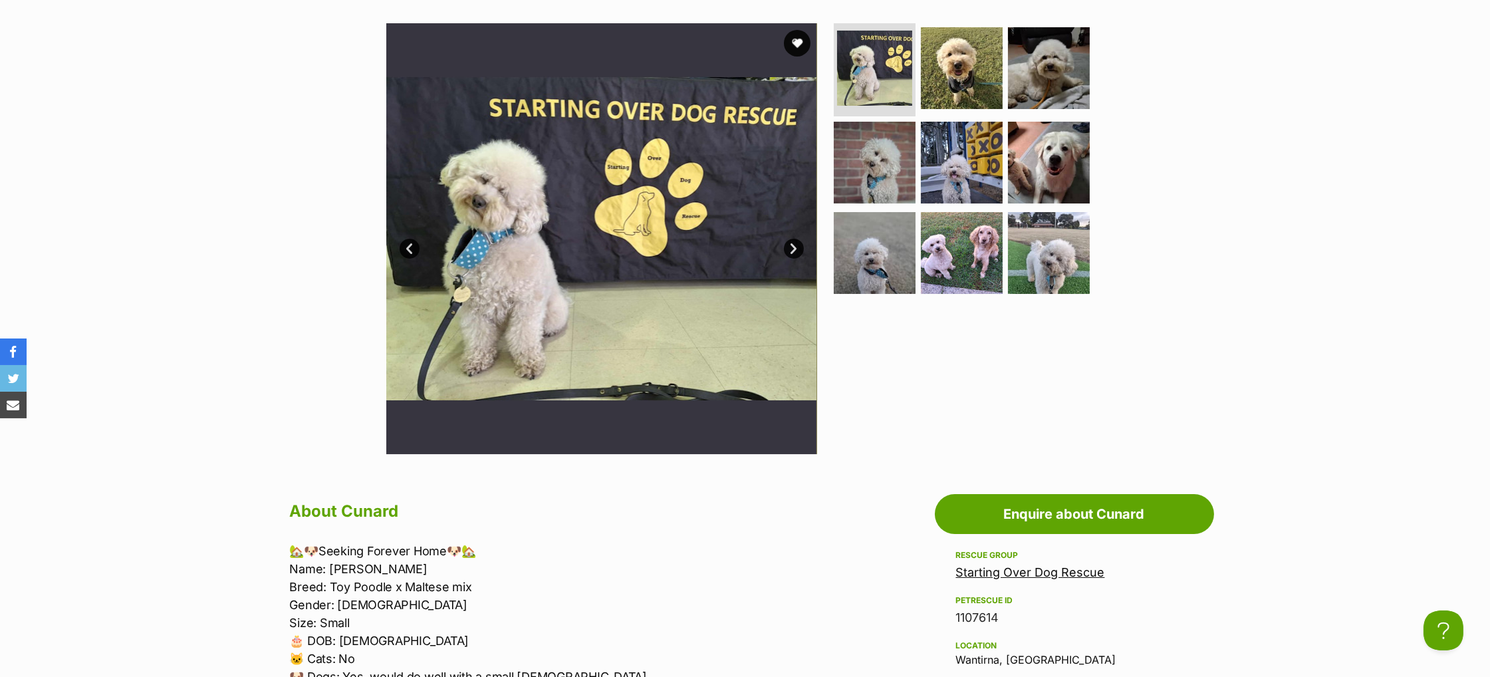
scroll to position [0, 0]
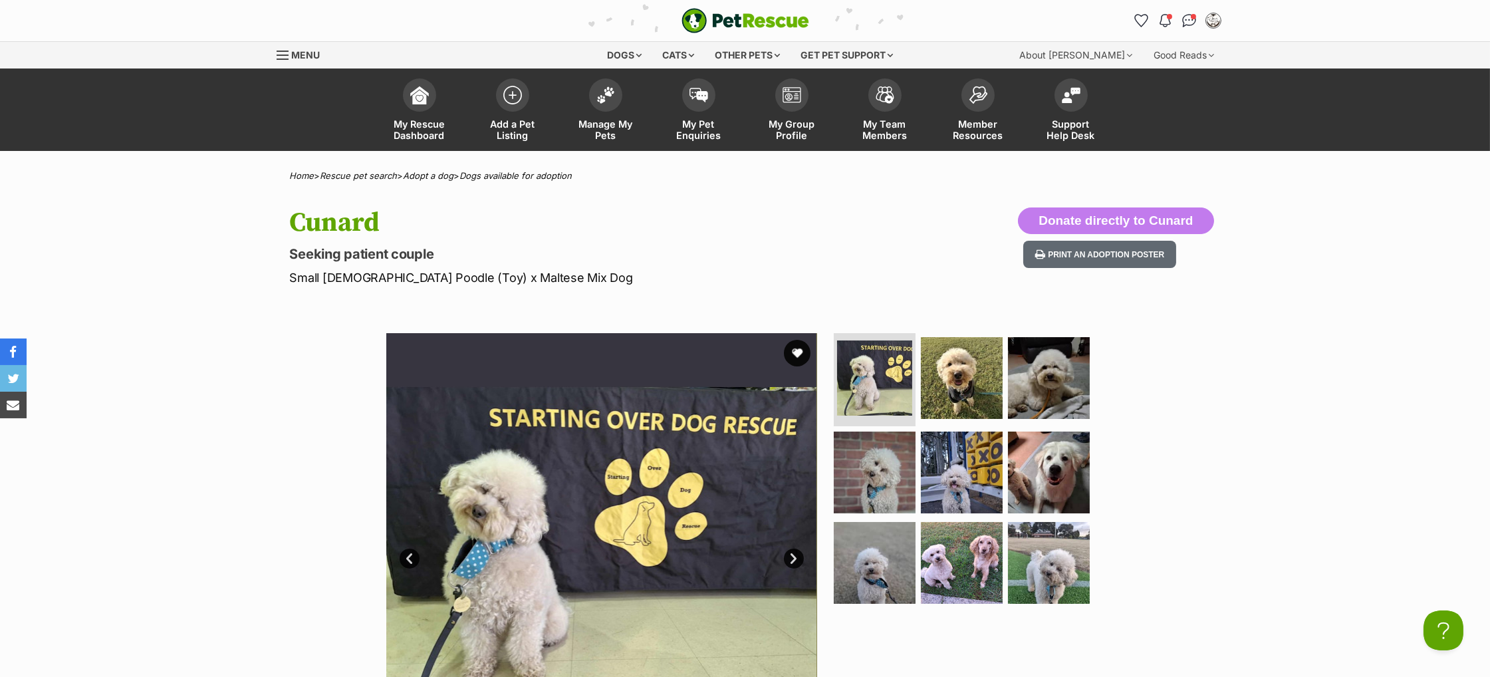
click at [637, 215] on h1 "Cunard" at bounding box center [571, 222] width 562 height 31
click at [779, 92] on span at bounding box center [791, 91] width 33 height 33
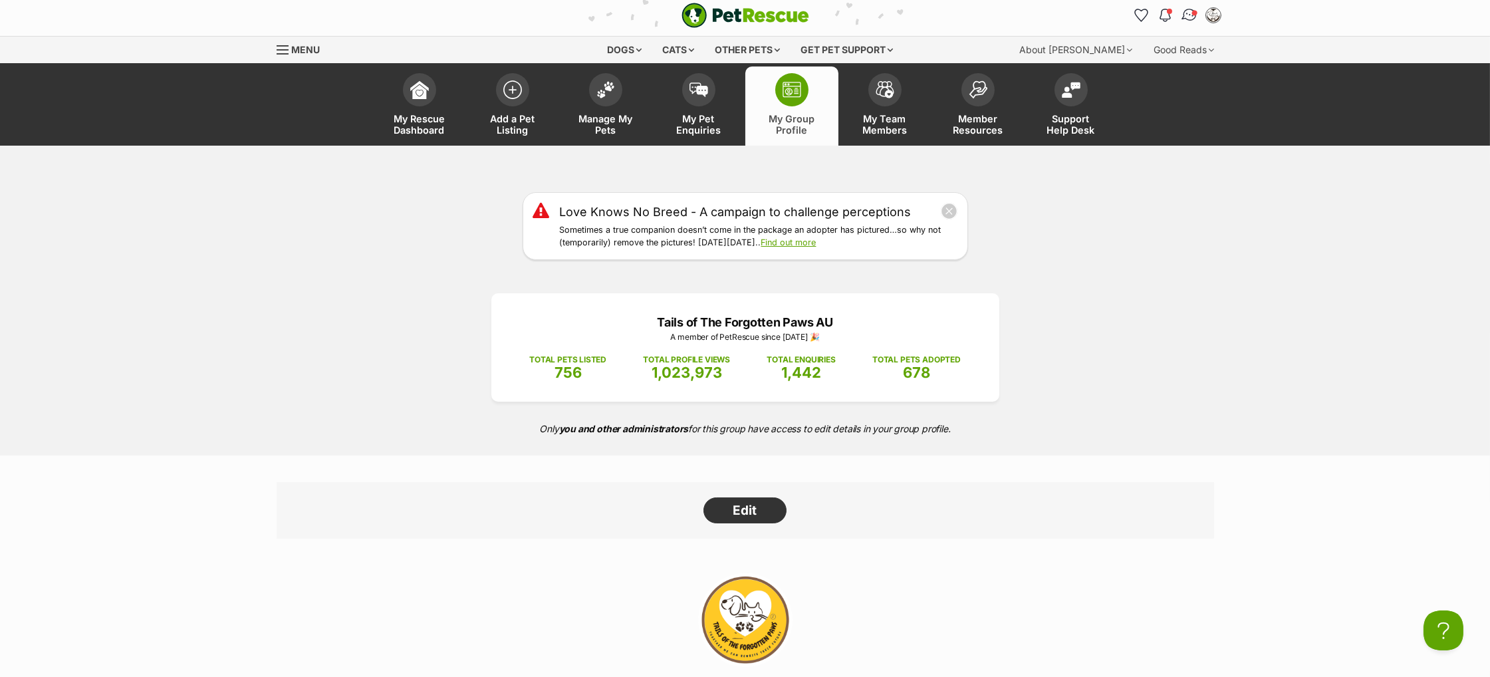
click at [1192, 17] on img "Conversations" at bounding box center [1189, 15] width 18 height 17
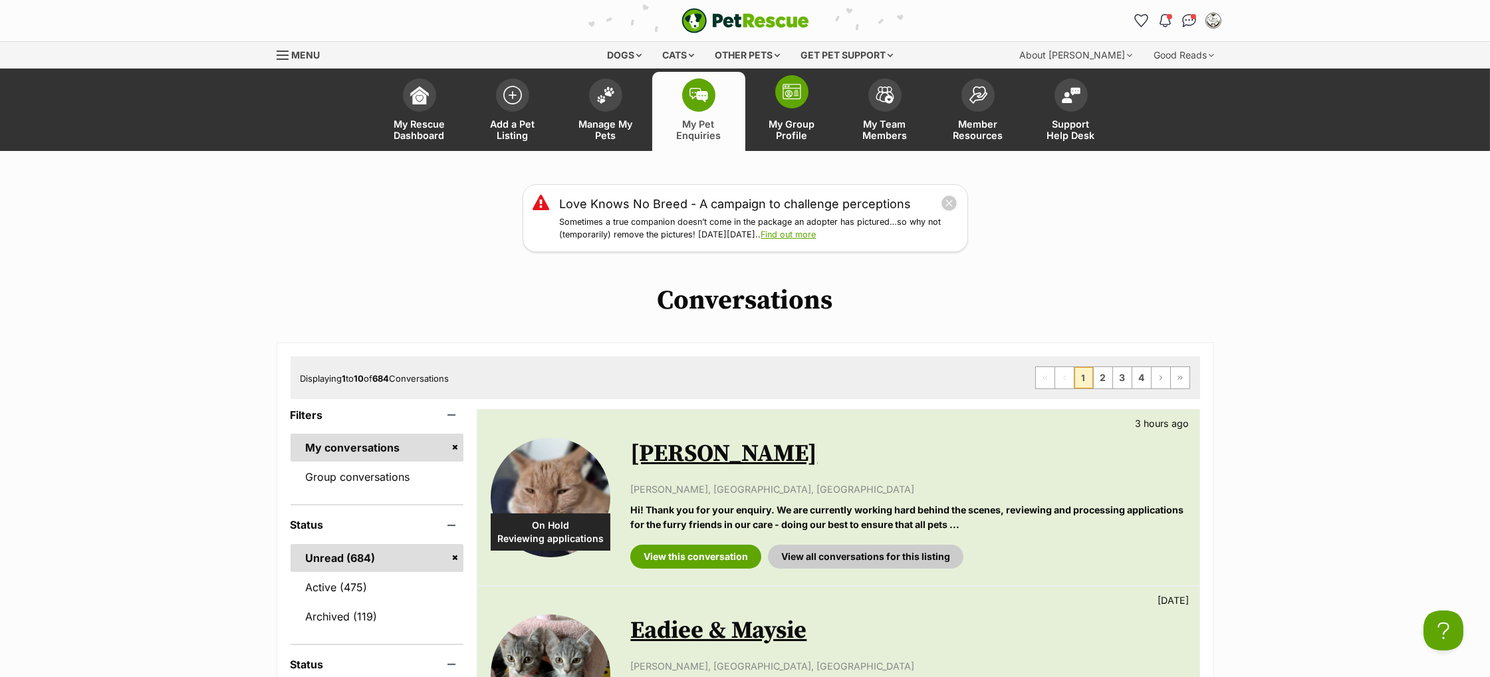
click at [788, 88] on img at bounding box center [791, 92] width 19 height 16
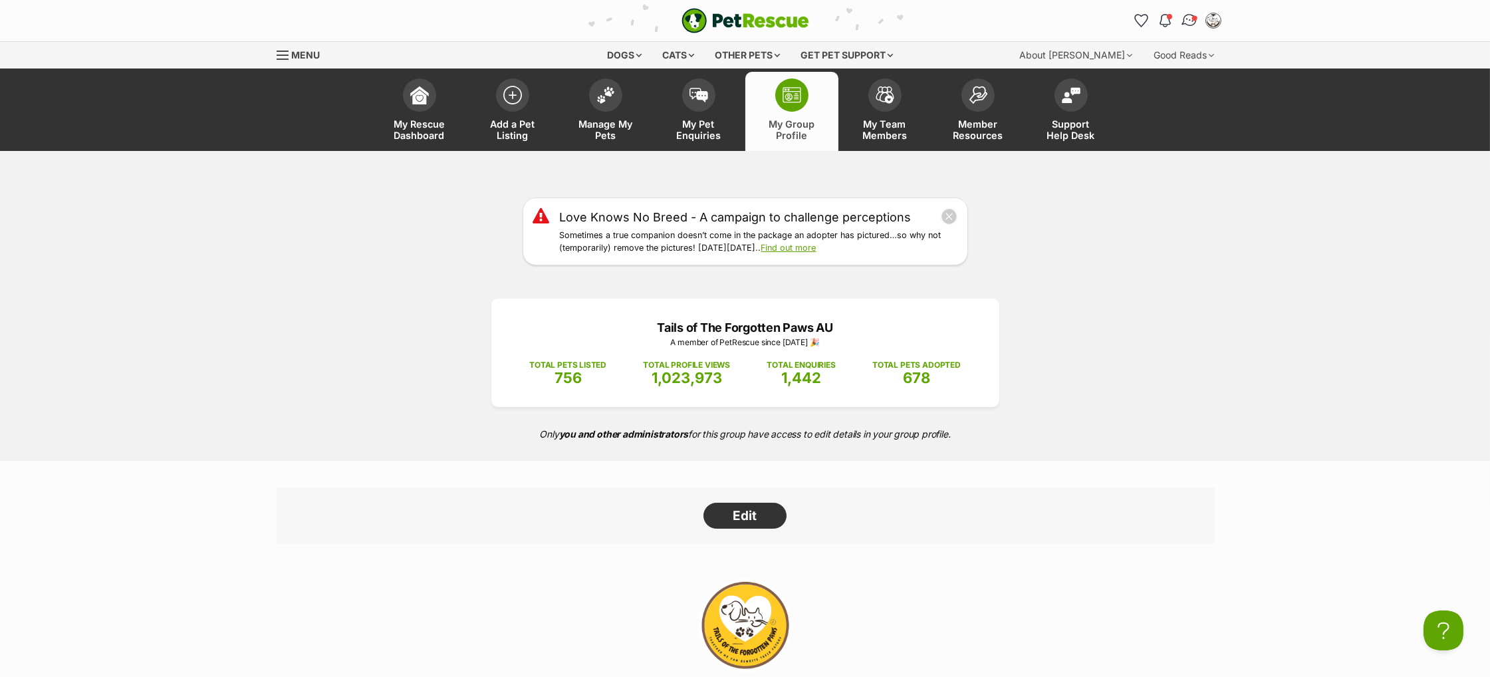
click at [1185, 22] on img "Conversations" at bounding box center [1189, 20] width 18 height 17
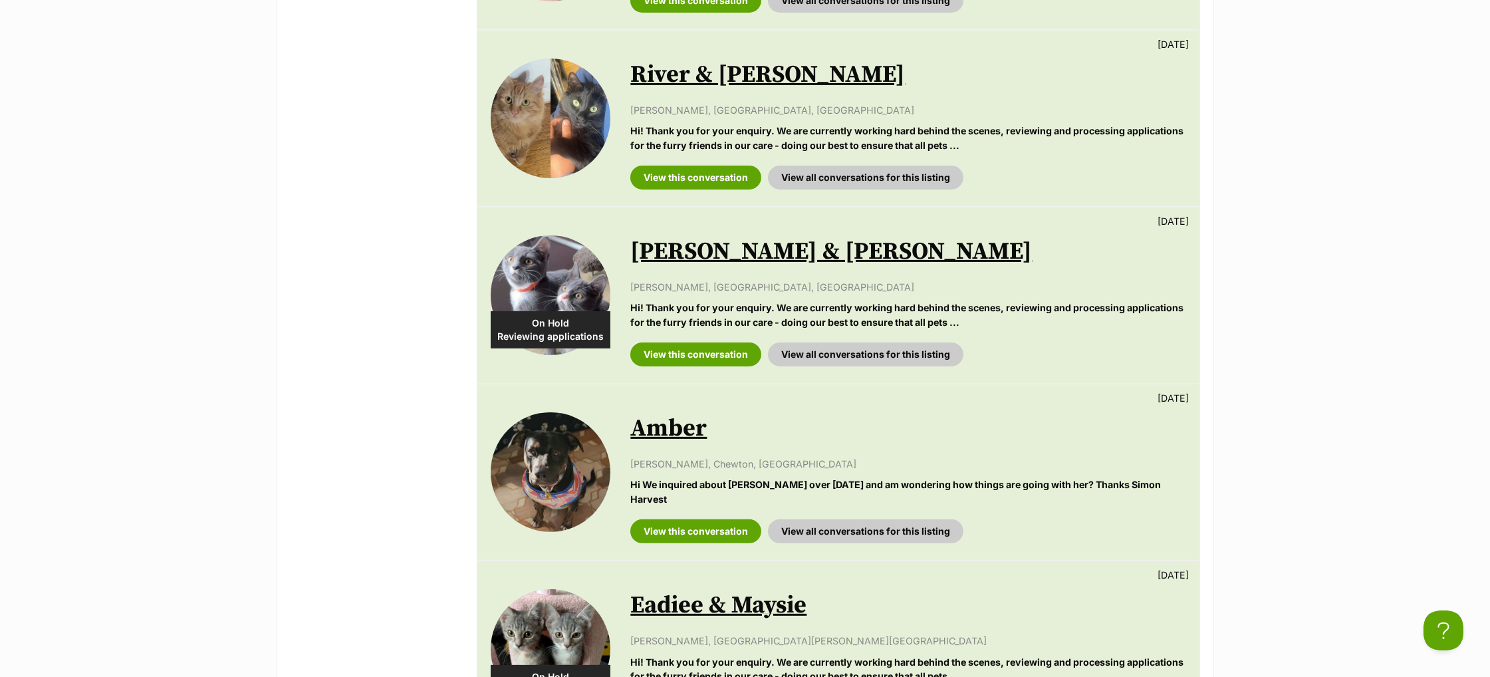
scroll to position [1250, 0]
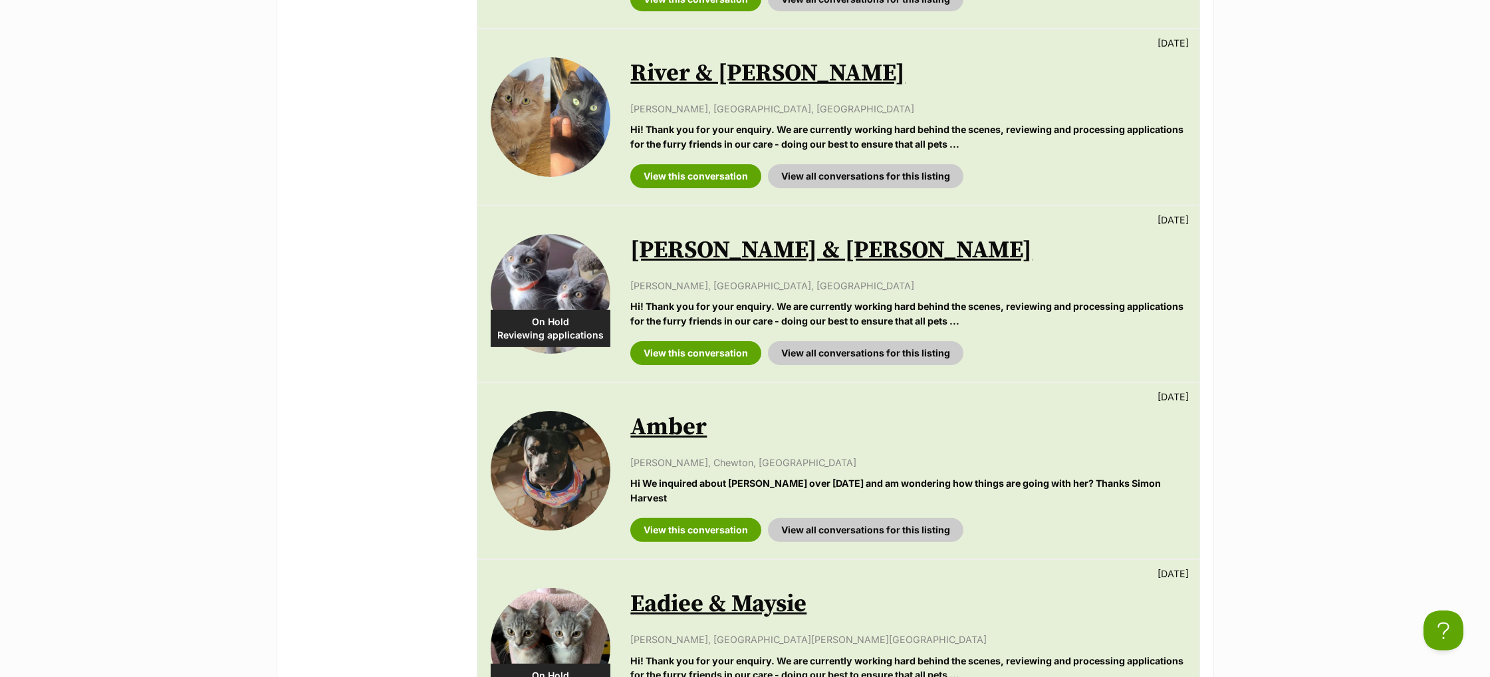
click at [718, 70] on link "River & [PERSON_NAME]" at bounding box center [767, 73] width 275 height 30
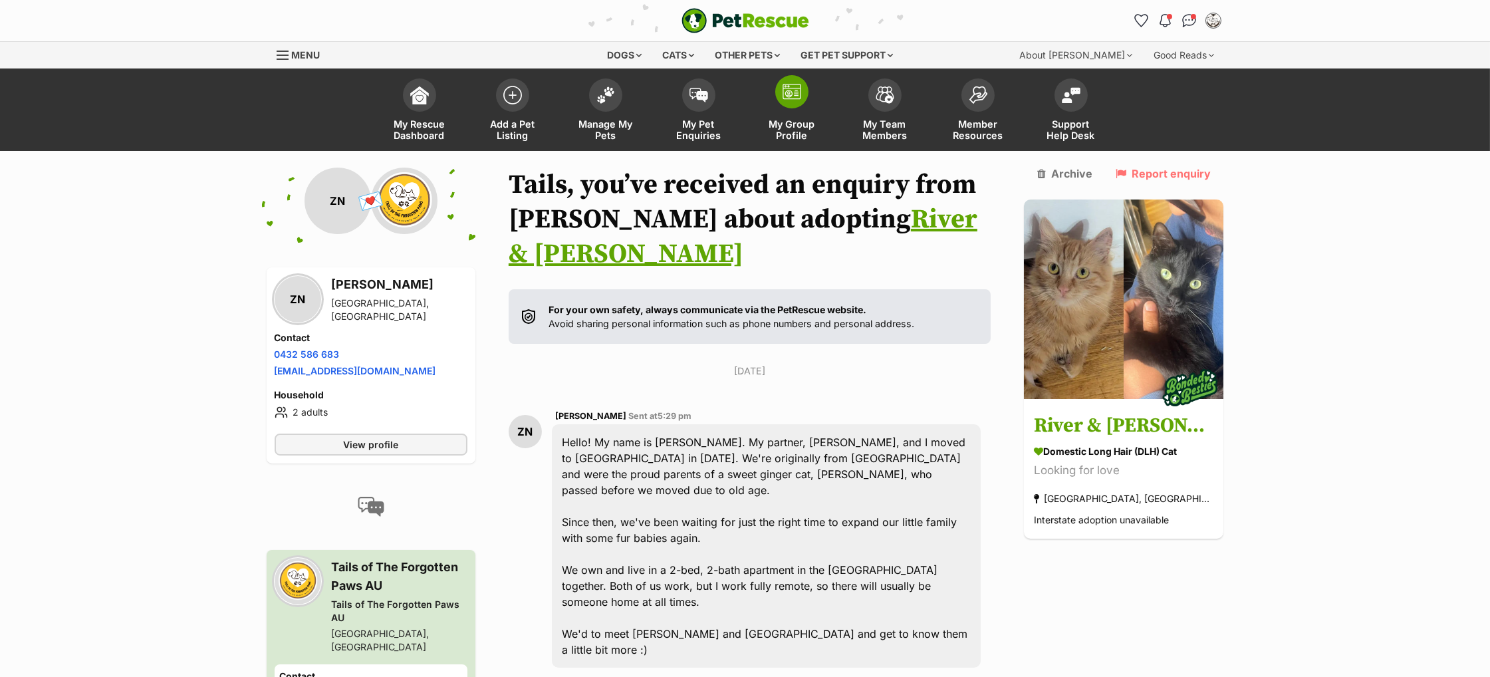
click at [790, 96] on img at bounding box center [791, 92] width 19 height 16
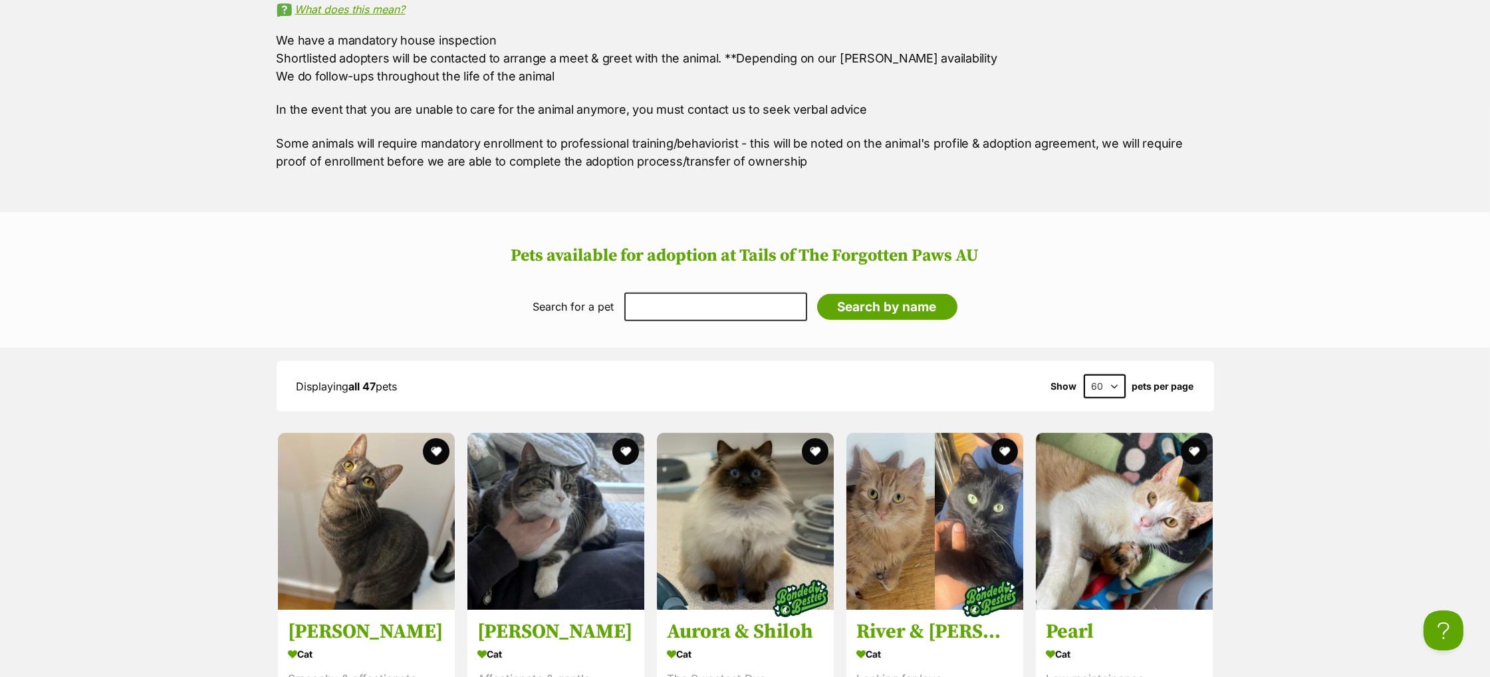
scroll to position [1993, 0]
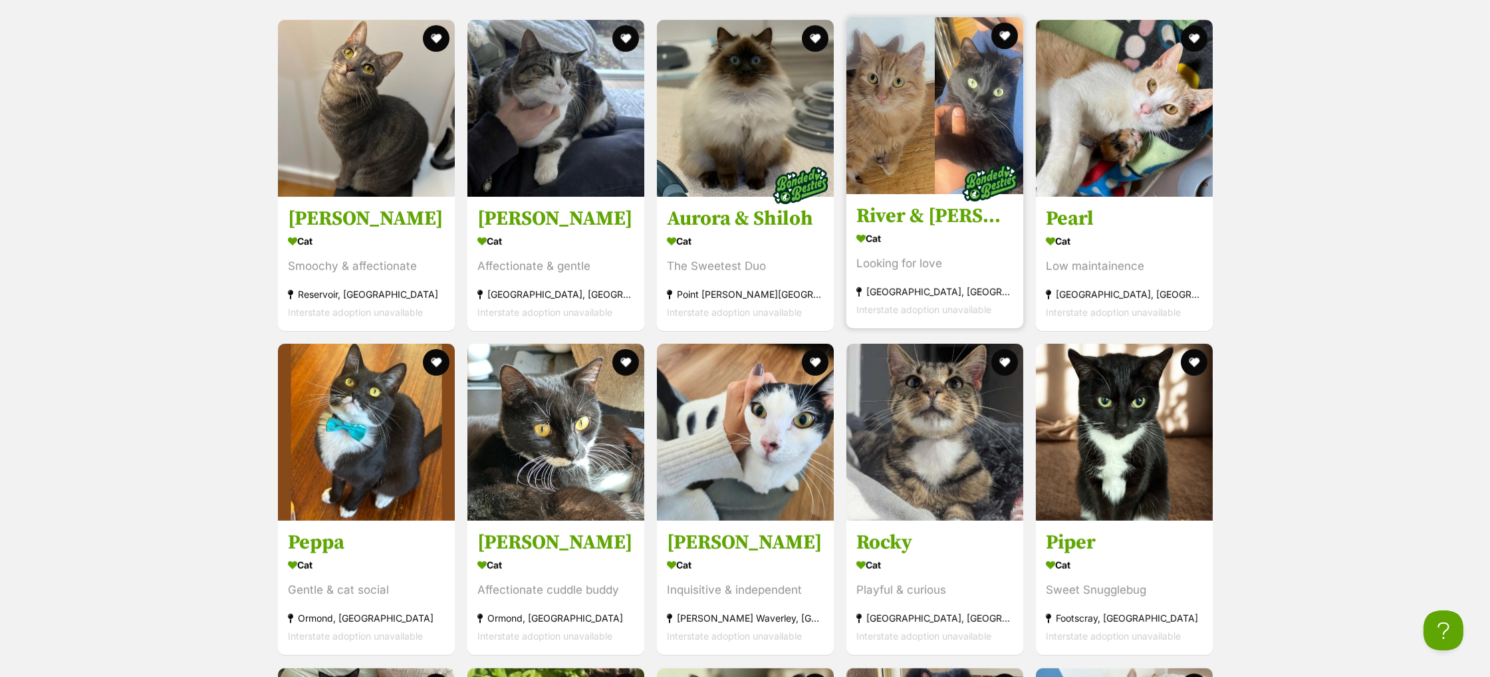
click at [909, 223] on h3 "River & Genevieve" at bounding box center [934, 215] width 157 height 25
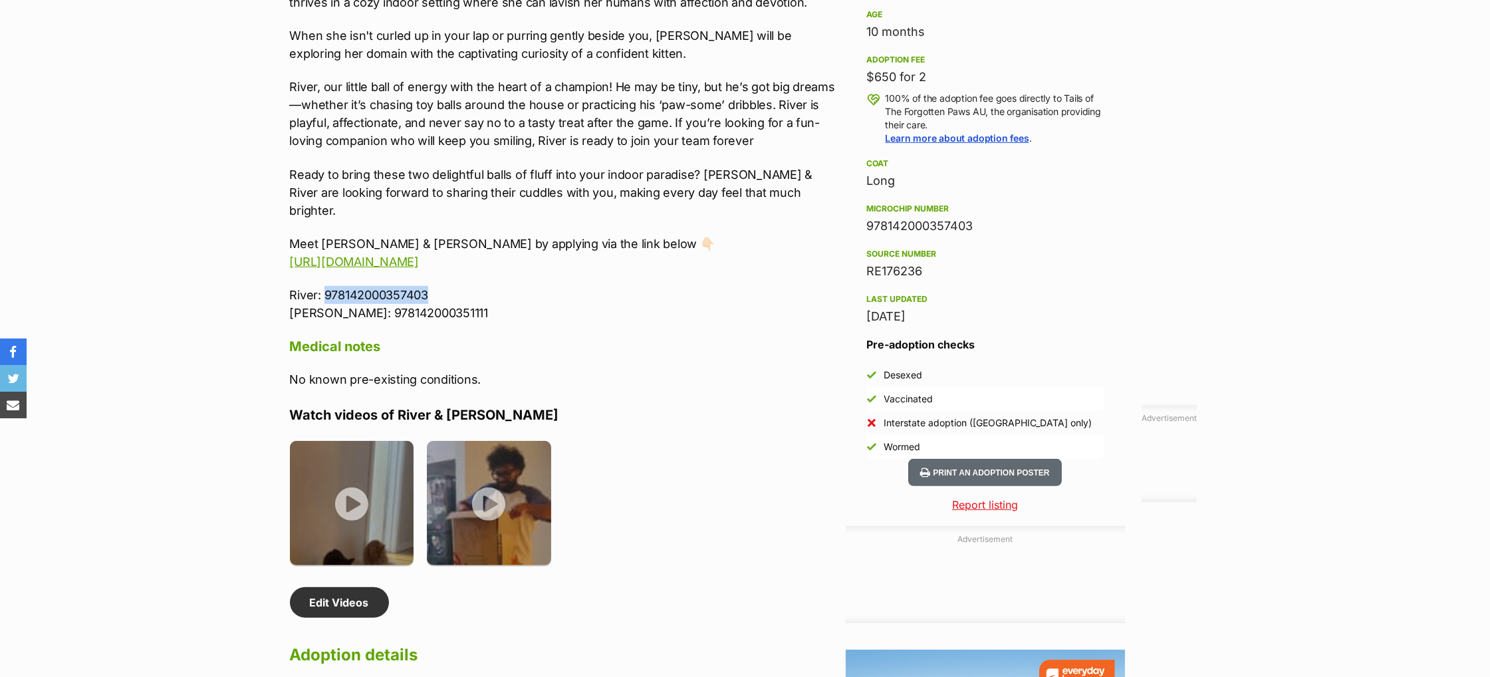
click at [433, 307] on p "River: 978142000357403 Genevieve: 978142000351111" at bounding box center [564, 304] width 549 height 36
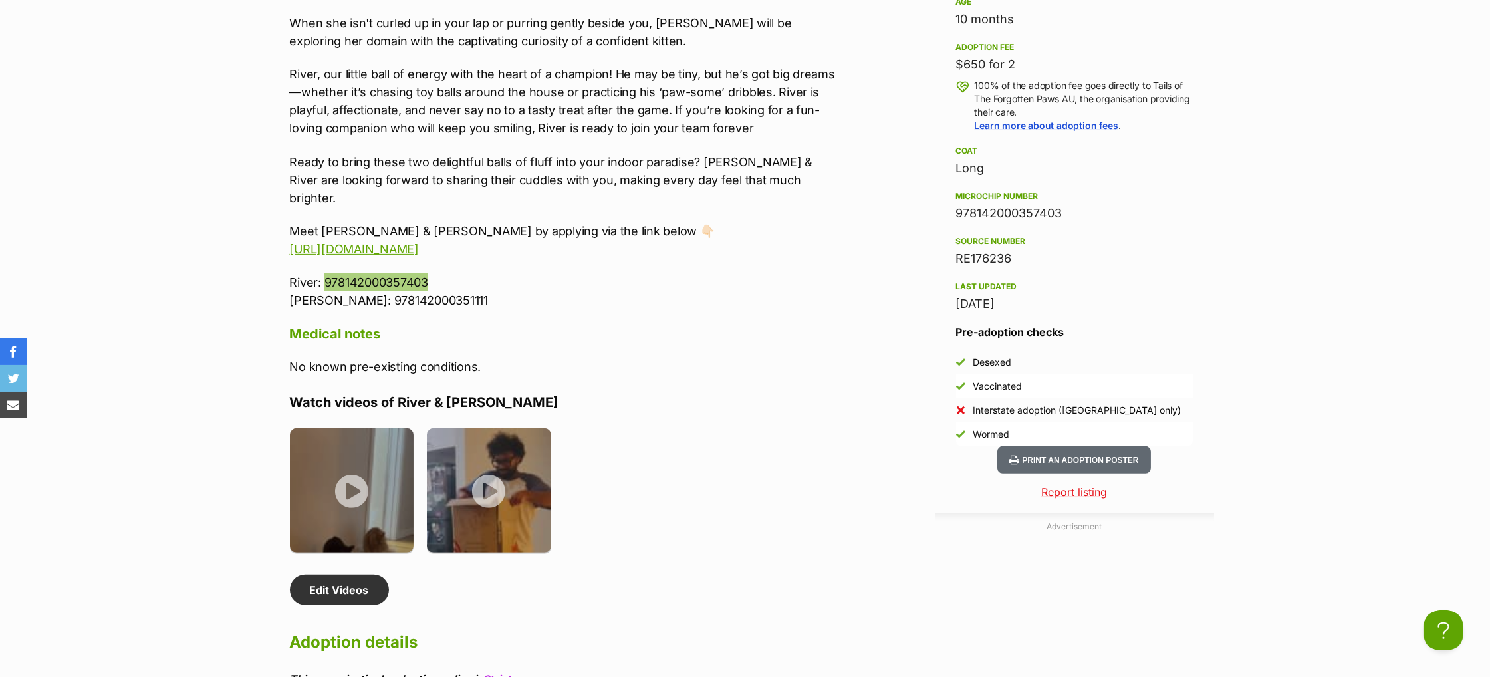
scroll to position [1360, 0]
click at [288, 308] on div "About River & Genevieve Meet River (Black) & Genevieve (Ginger), an affectionat…" at bounding box center [558, 363] width 562 height 1099
drag, startPoint x: 293, startPoint y: 308, endPoint x: 473, endPoint y: 307, distance: 179.5
click at [473, 307] on p "River: 978142000357403 Genevieve: 978142000351111" at bounding box center [564, 291] width 549 height 36
copy p "[PERSON_NAME]: 978142000351111"
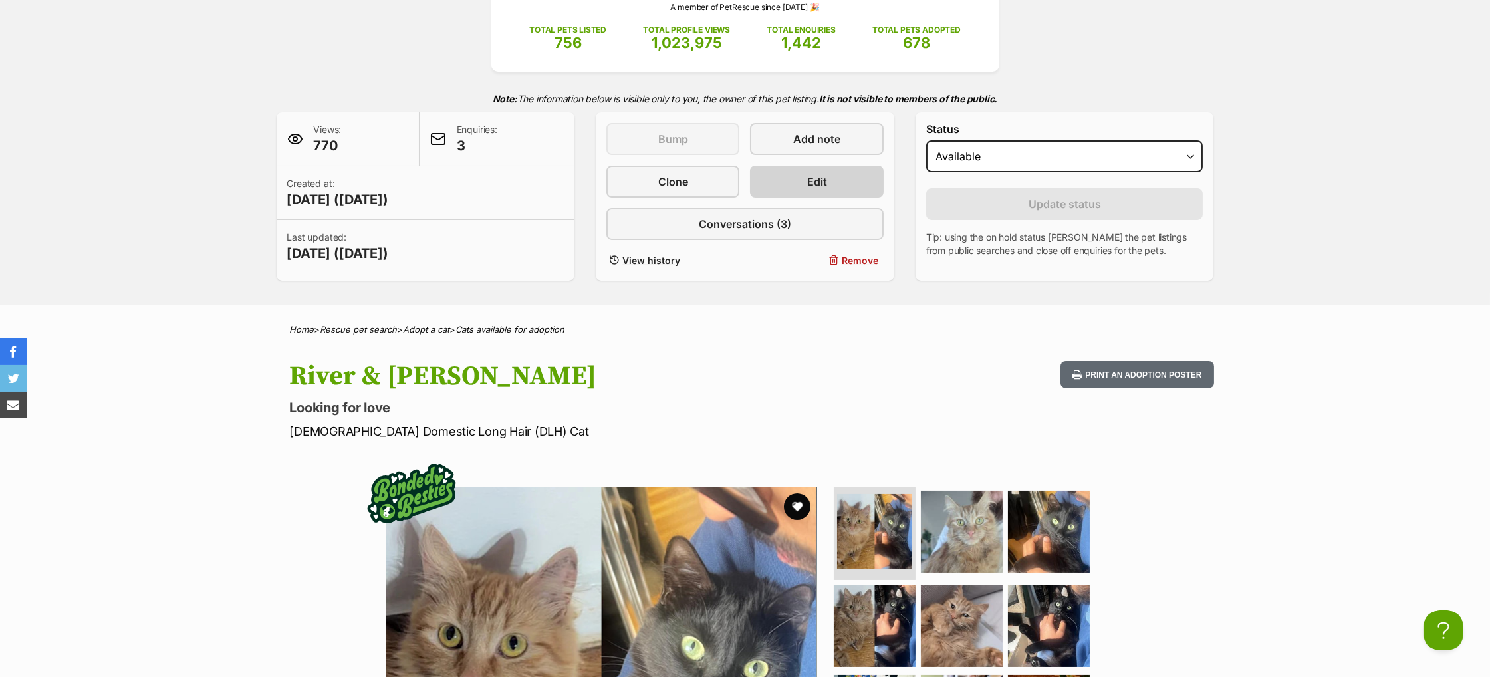
scroll to position [213, 0]
click at [820, 190] on span "Edit" at bounding box center [817, 182] width 20 height 16
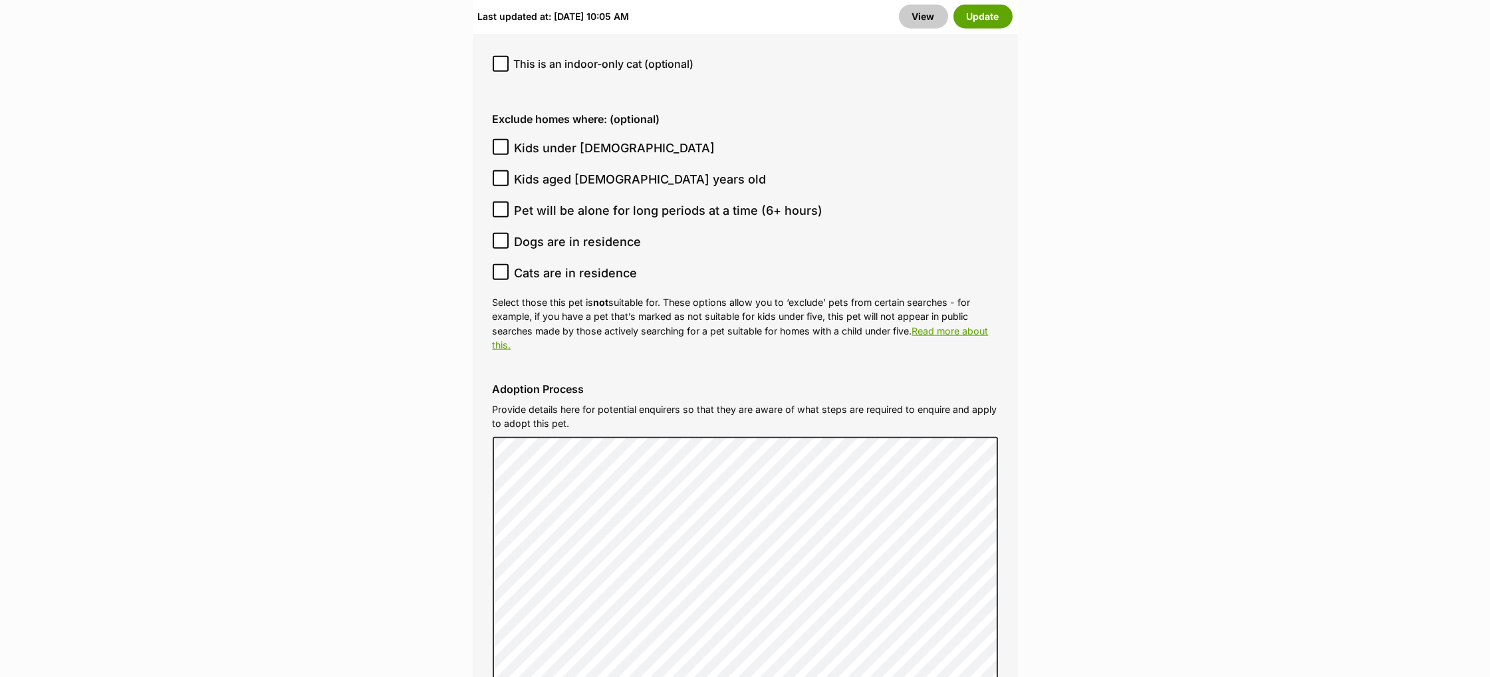
scroll to position [3697, 0]
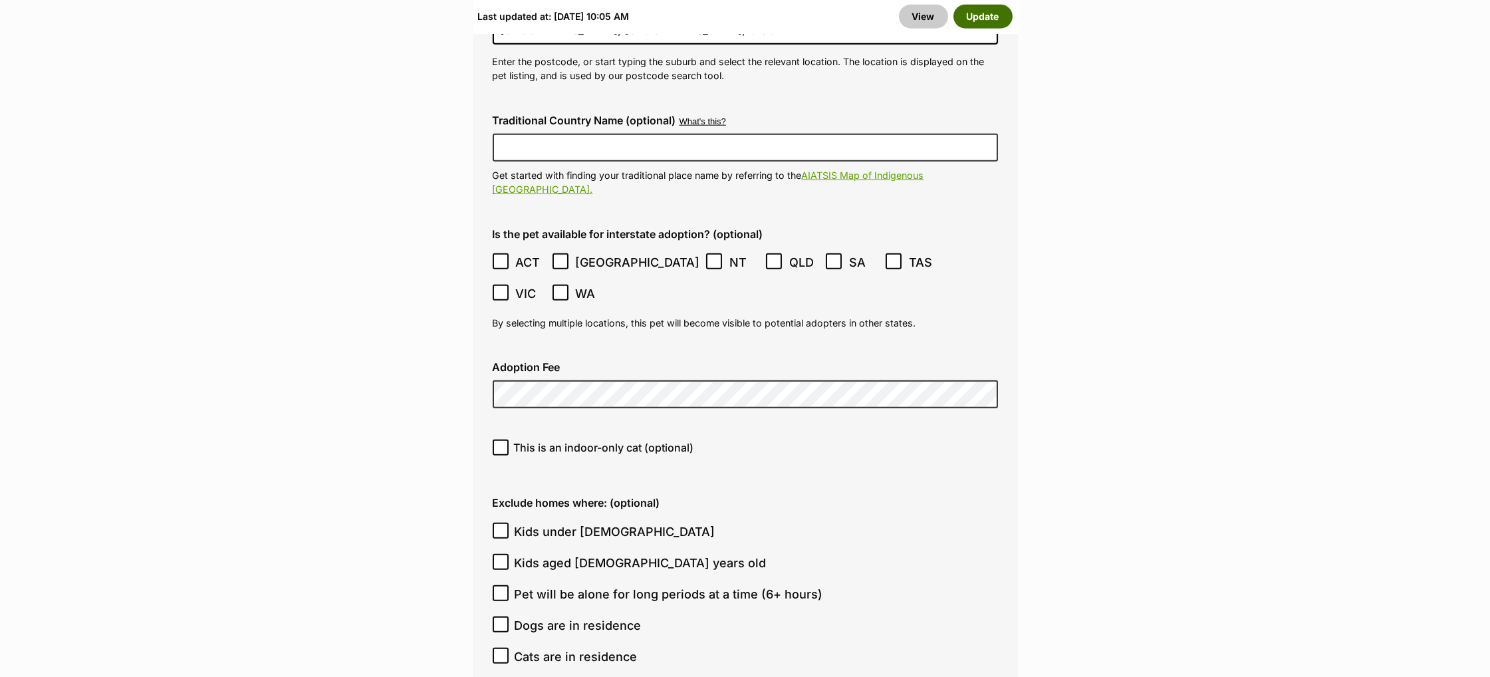
drag, startPoint x: 981, startPoint y: 16, endPoint x: 1070, endPoint y: 36, distance: 90.6
click at [983, 16] on button "Update" at bounding box center [982, 17] width 59 height 24
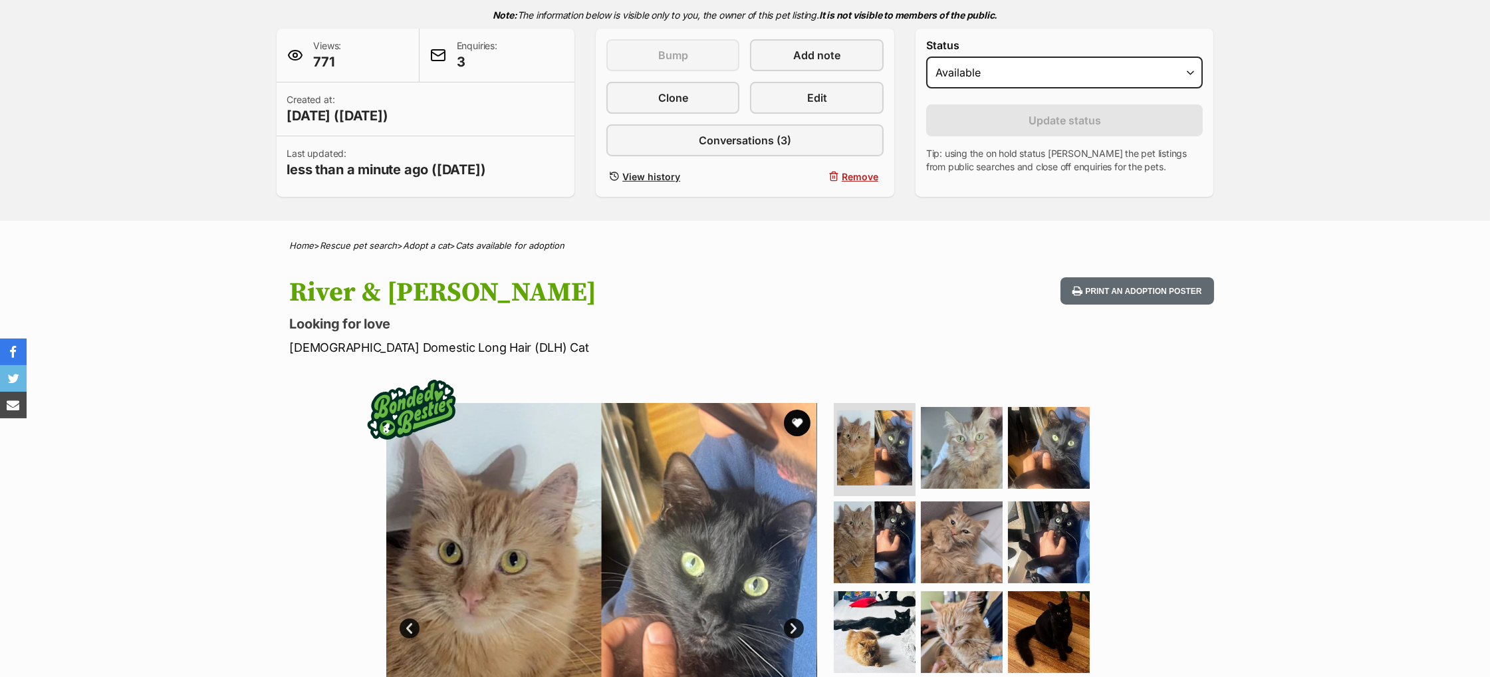
scroll to position [324, 0]
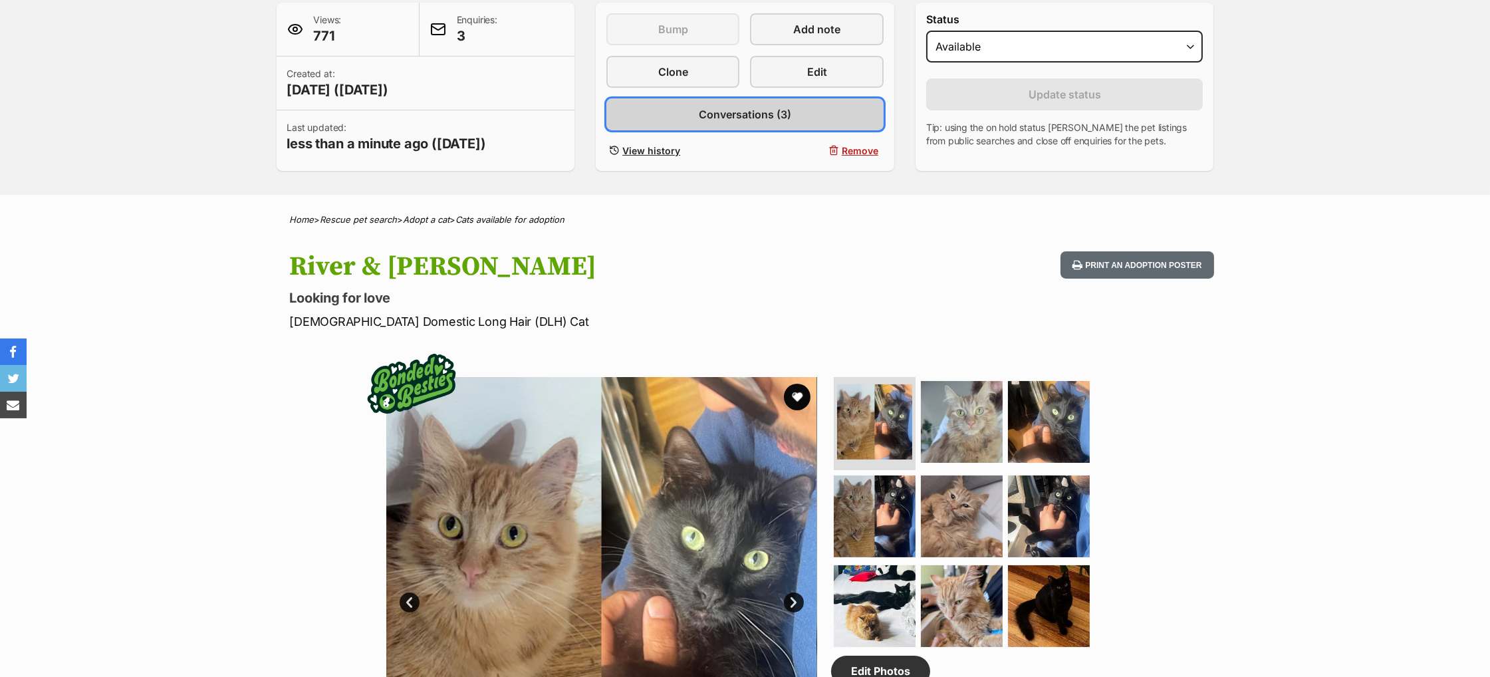
click at [729, 122] on span "Conversations (3)" at bounding box center [745, 114] width 92 height 16
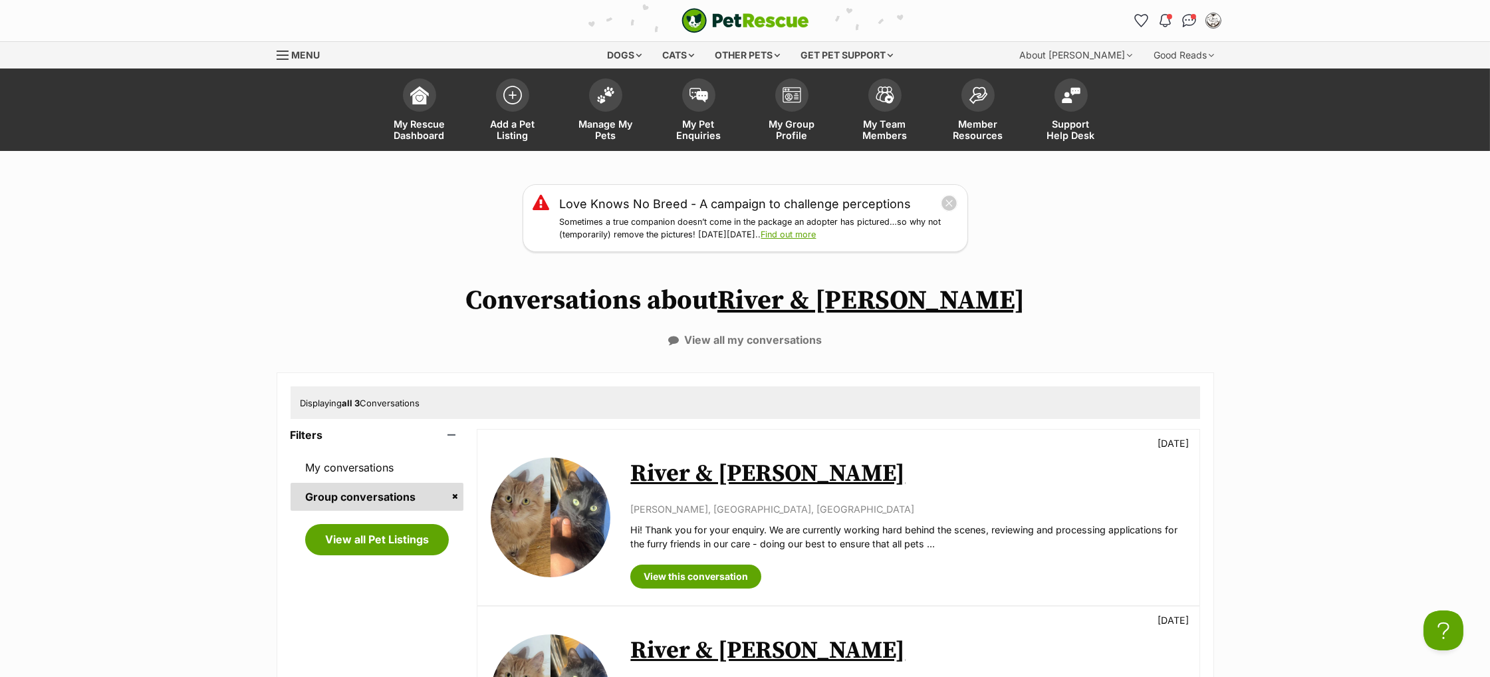
scroll to position [3, 0]
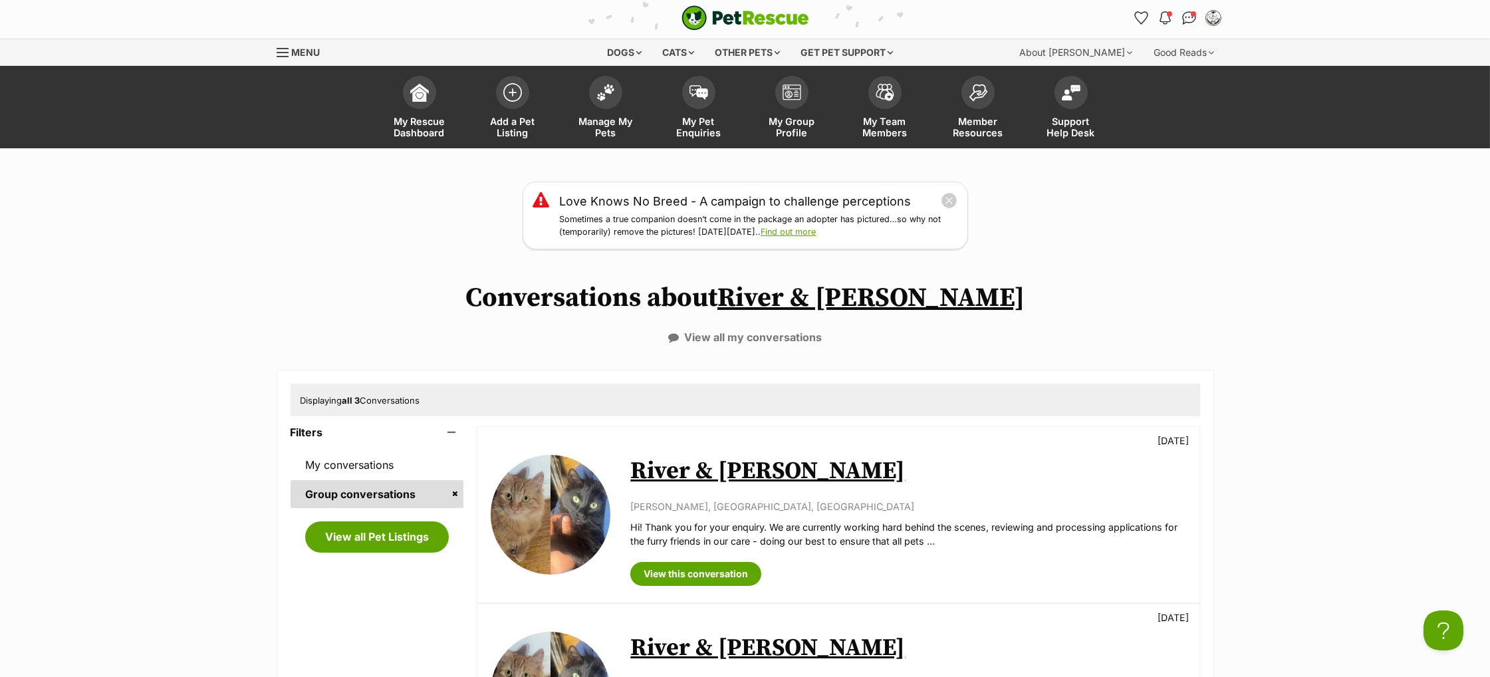
click at [739, 465] on link "River & [PERSON_NAME]" at bounding box center [767, 471] width 275 height 30
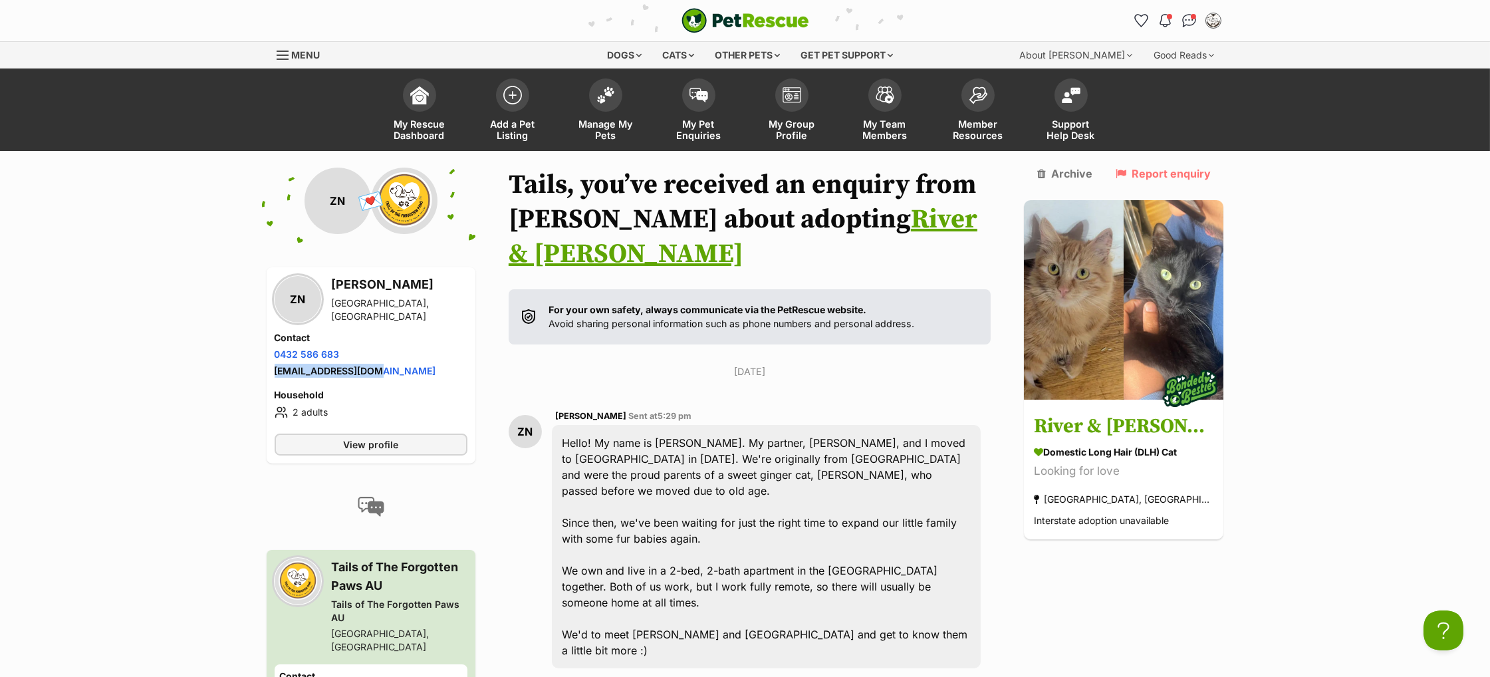
drag, startPoint x: 409, startPoint y: 370, endPoint x: 262, endPoint y: 367, distance: 146.9
click at [262, 367] on div "Back to all conversations 💌 Conversation participant details ZN ZN [PERSON_NAME…" at bounding box center [745, 629] width 977 height 923
copy link "[EMAIL_ADDRESS][DOMAIN_NAME]"
drag, startPoint x: 347, startPoint y: 351, endPoint x: 261, endPoint y: 354, distance: 86.5
click at [261, 354] on div "Back to all conversations 💌 Conversation participant details ZN ZN Zoé Ng Melbo…" at bounding box center [745, 629] width 977 height 923
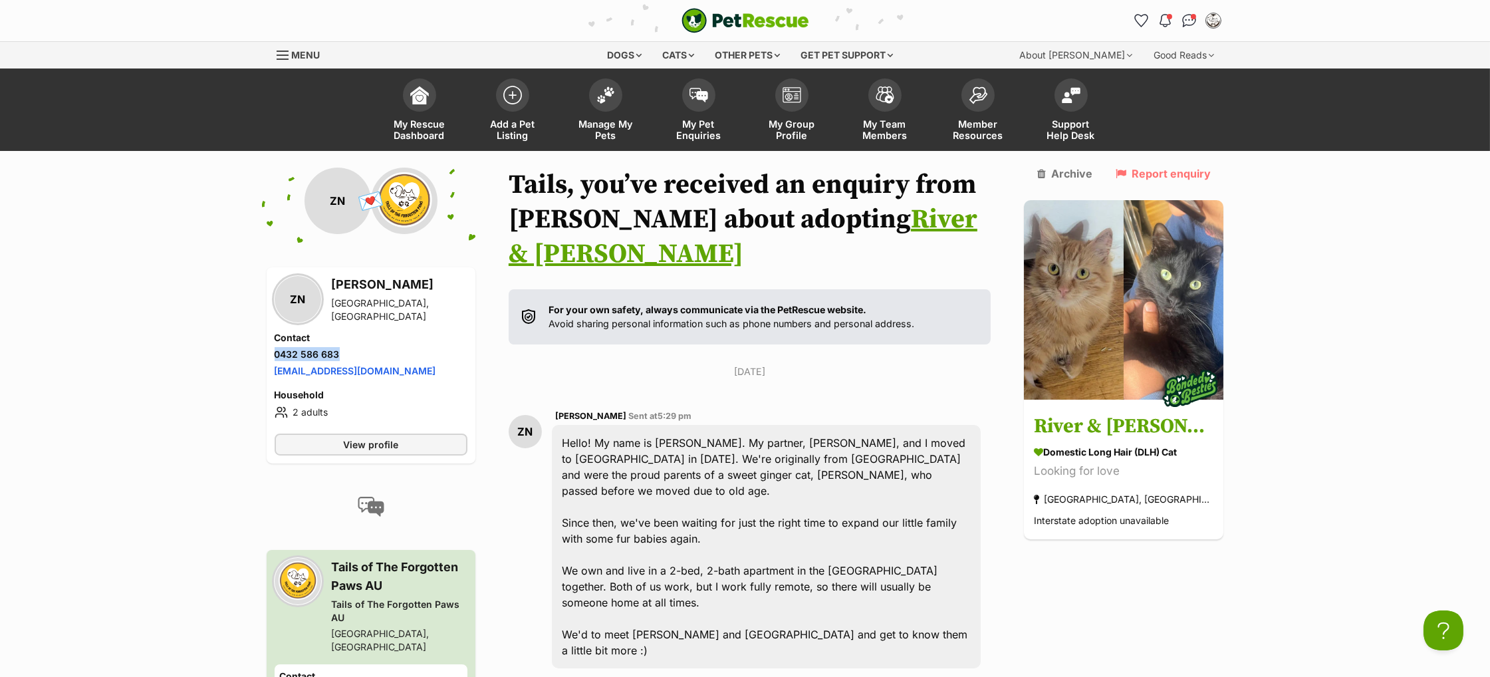
copy link "0432 586 683"
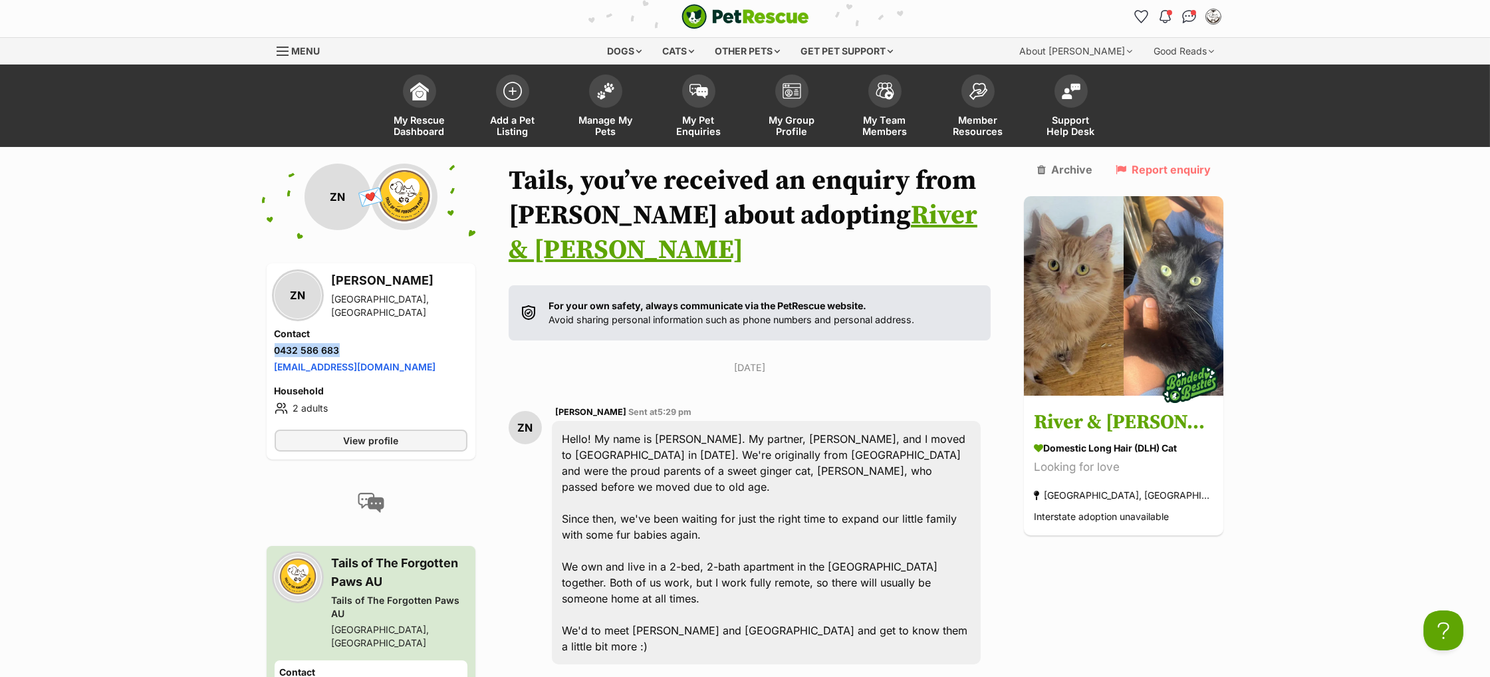
scroll to position [13, 0]
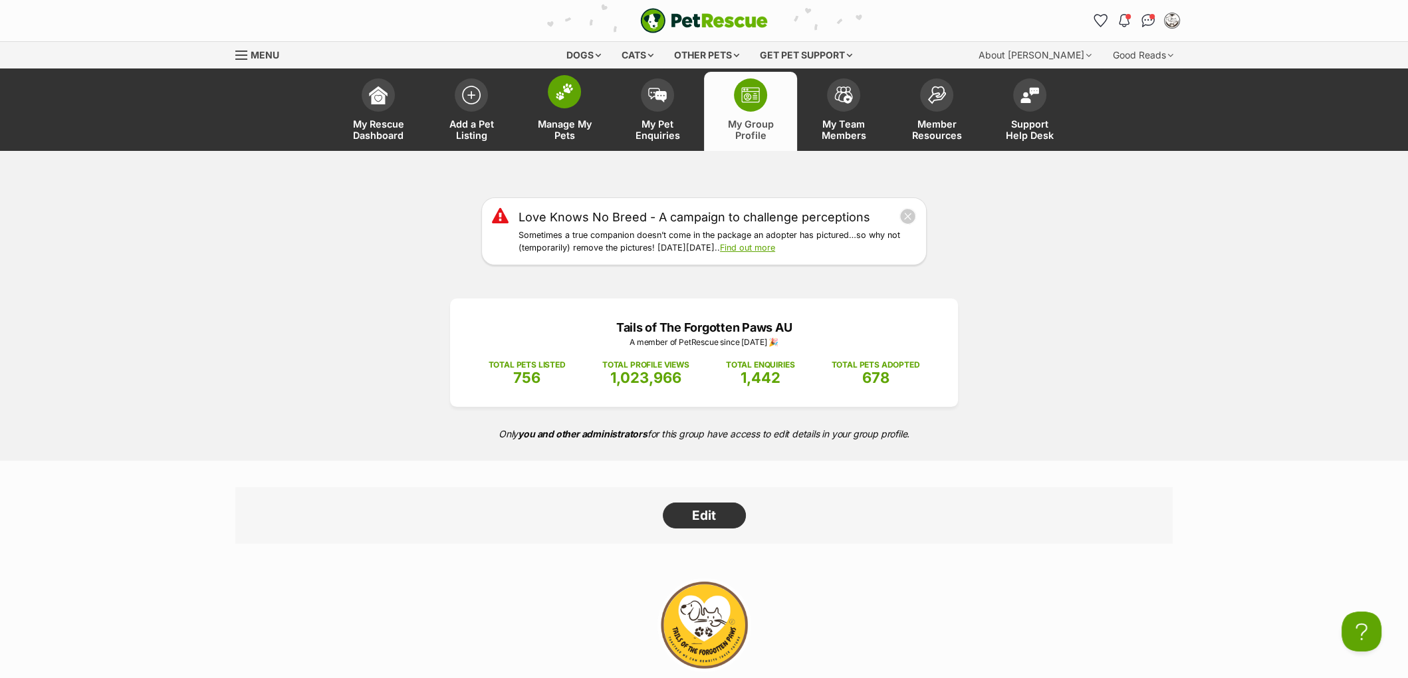
click at [546, 95] on link "Manage My Pets" at bounding box center [564, 111] width 93 height 79
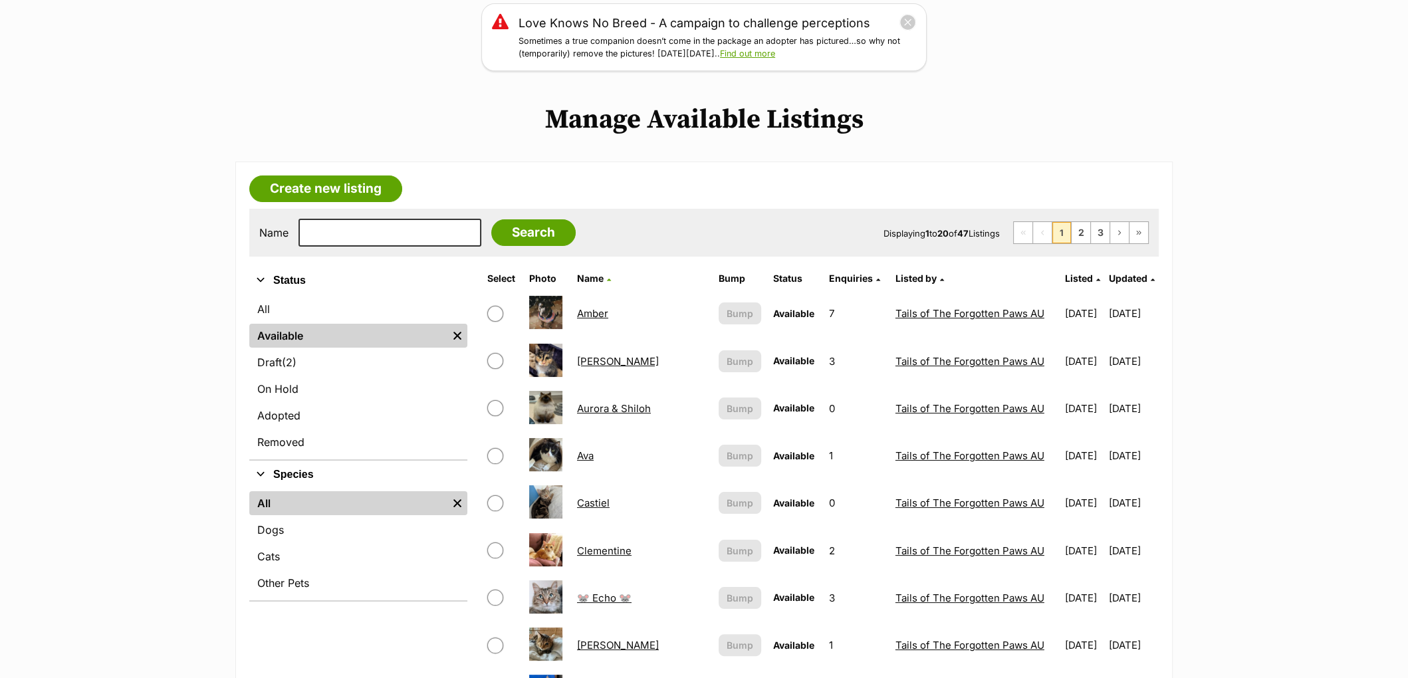
scroll to position [140, 0]
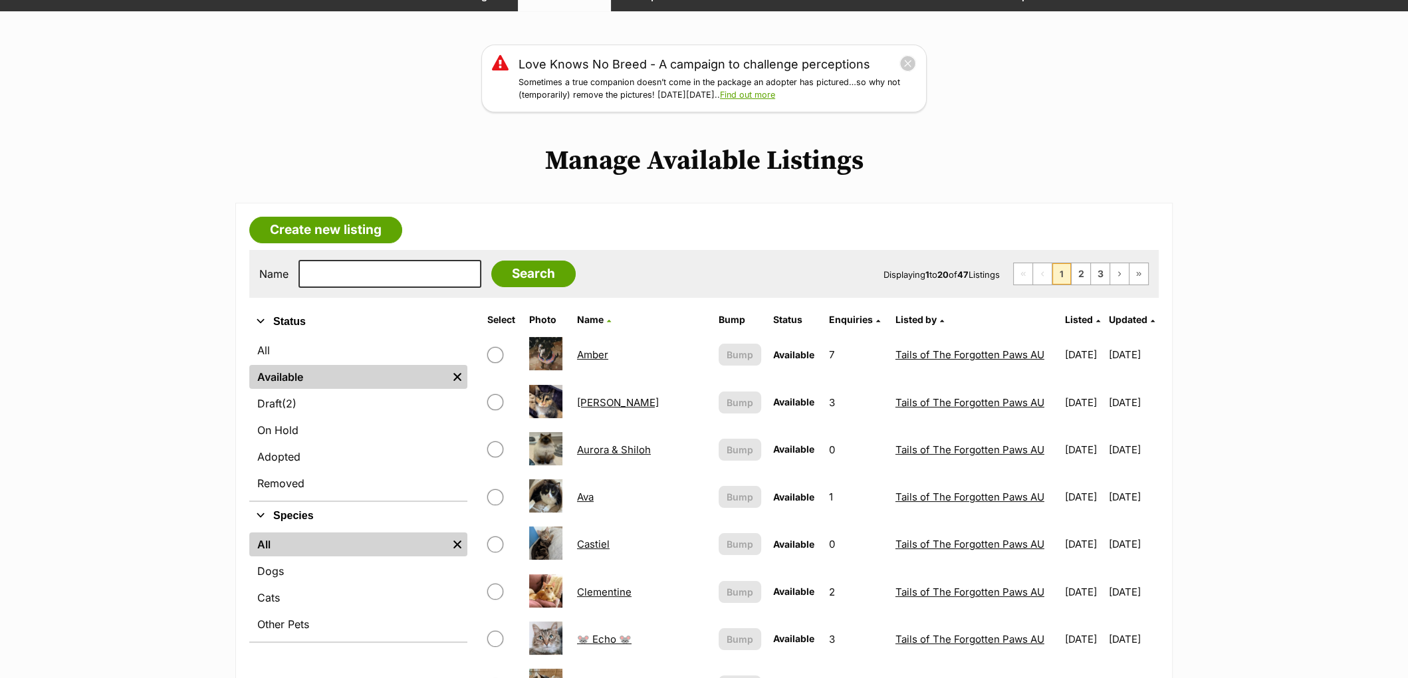
click at [1133, 314] on span "Updated" at bounding box center [1128, 319] width 39 height 11
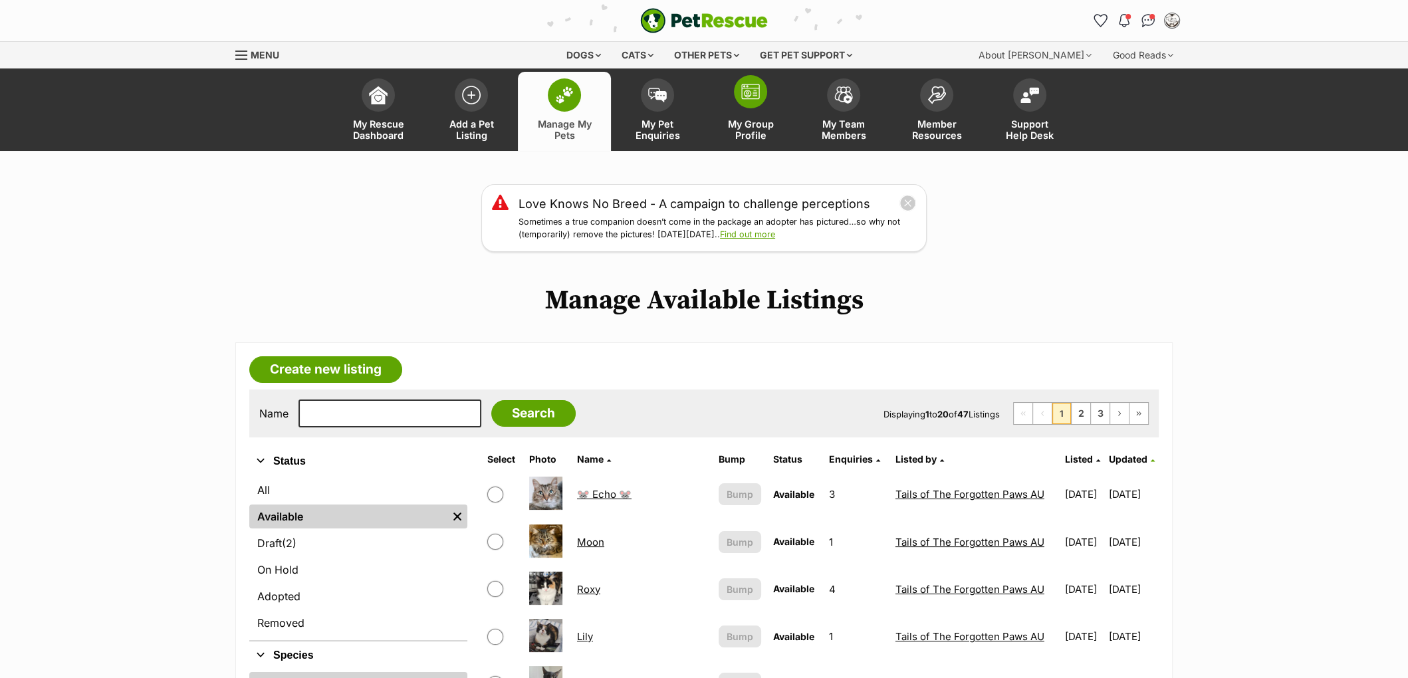
click at [739, 112] on link "My Group Profile" at bounding box center [750, 111] width 93 height 79
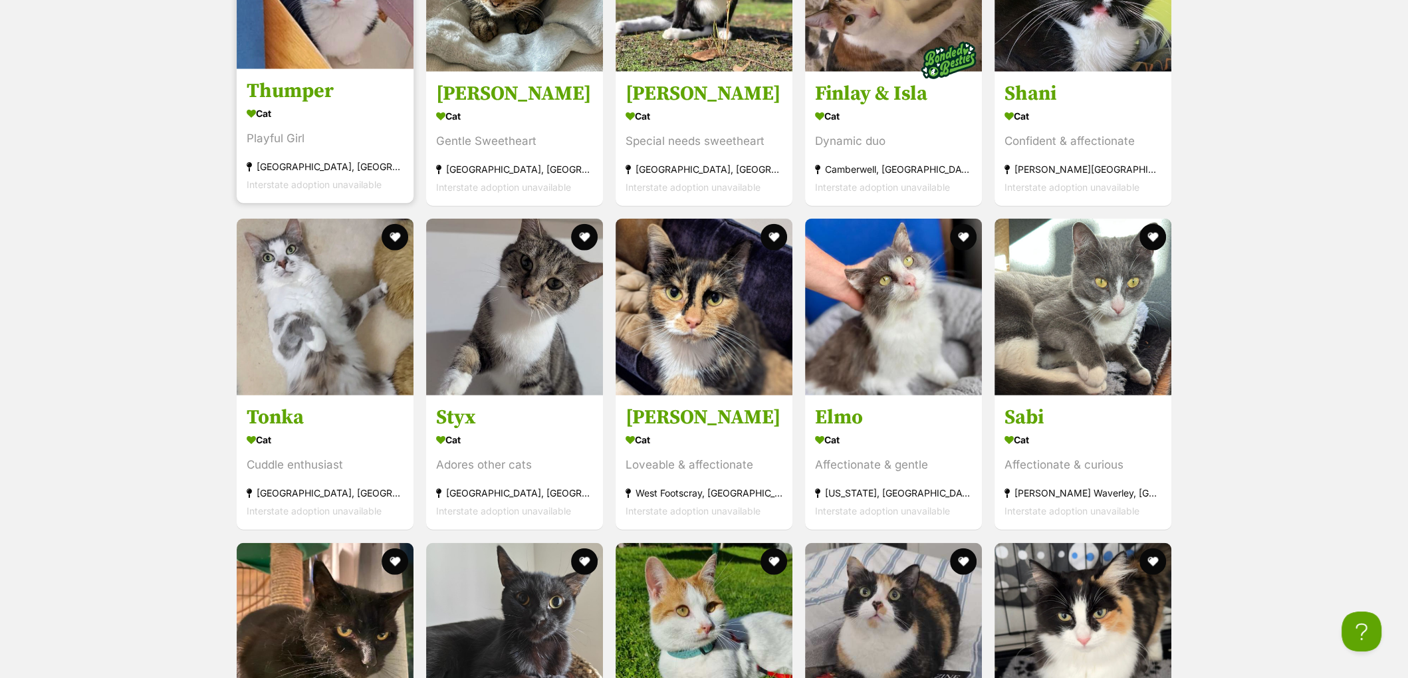
scroll to position [4100, 0]
